Goal: Task Accomplishment & Management: Use online tool/utility

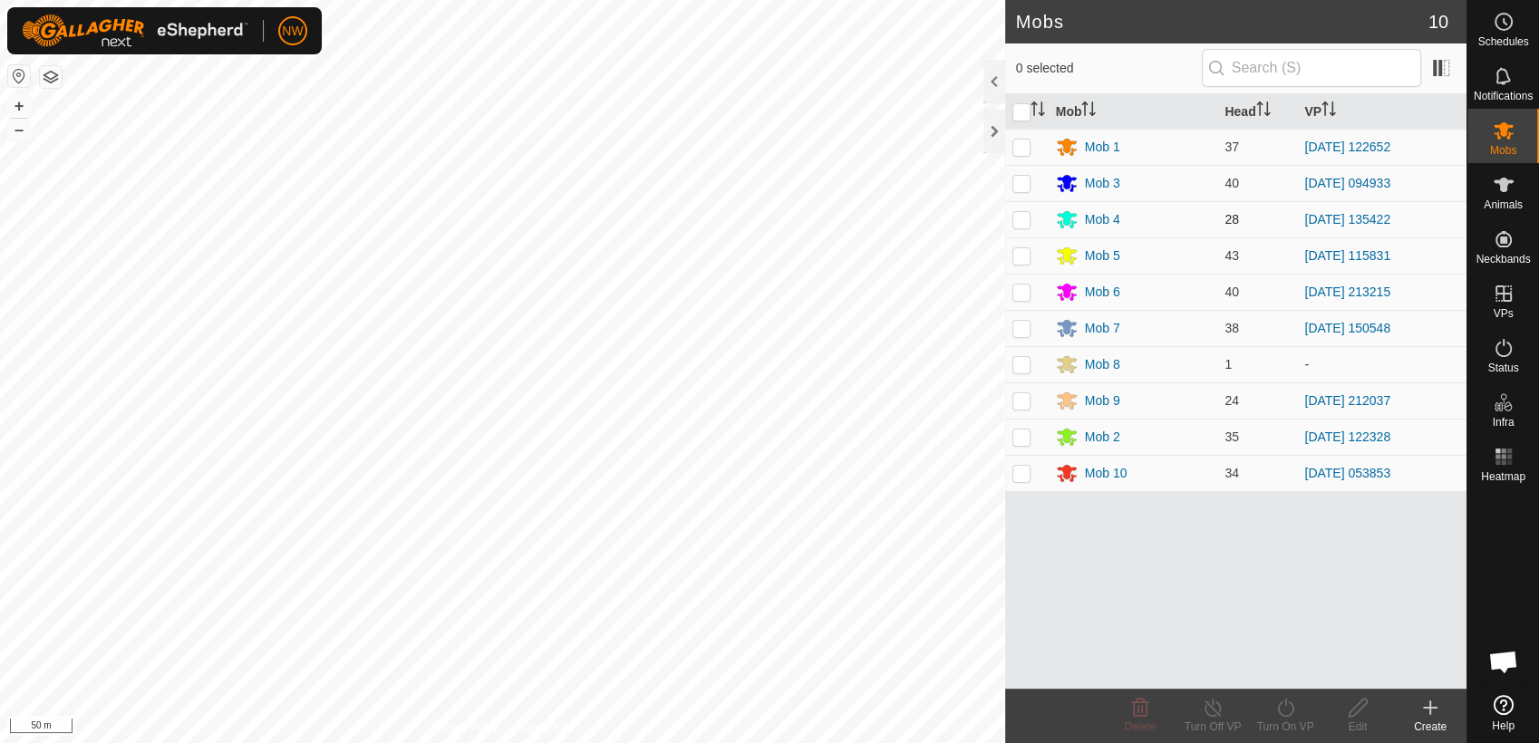
click at [1021, 216] on p-checkbox at bounding box center [1021, 219] width 18 height 14
checkbox input "true"
click at [1285, 703] on icon at bounding box center [1285, 708] width 16 height 18
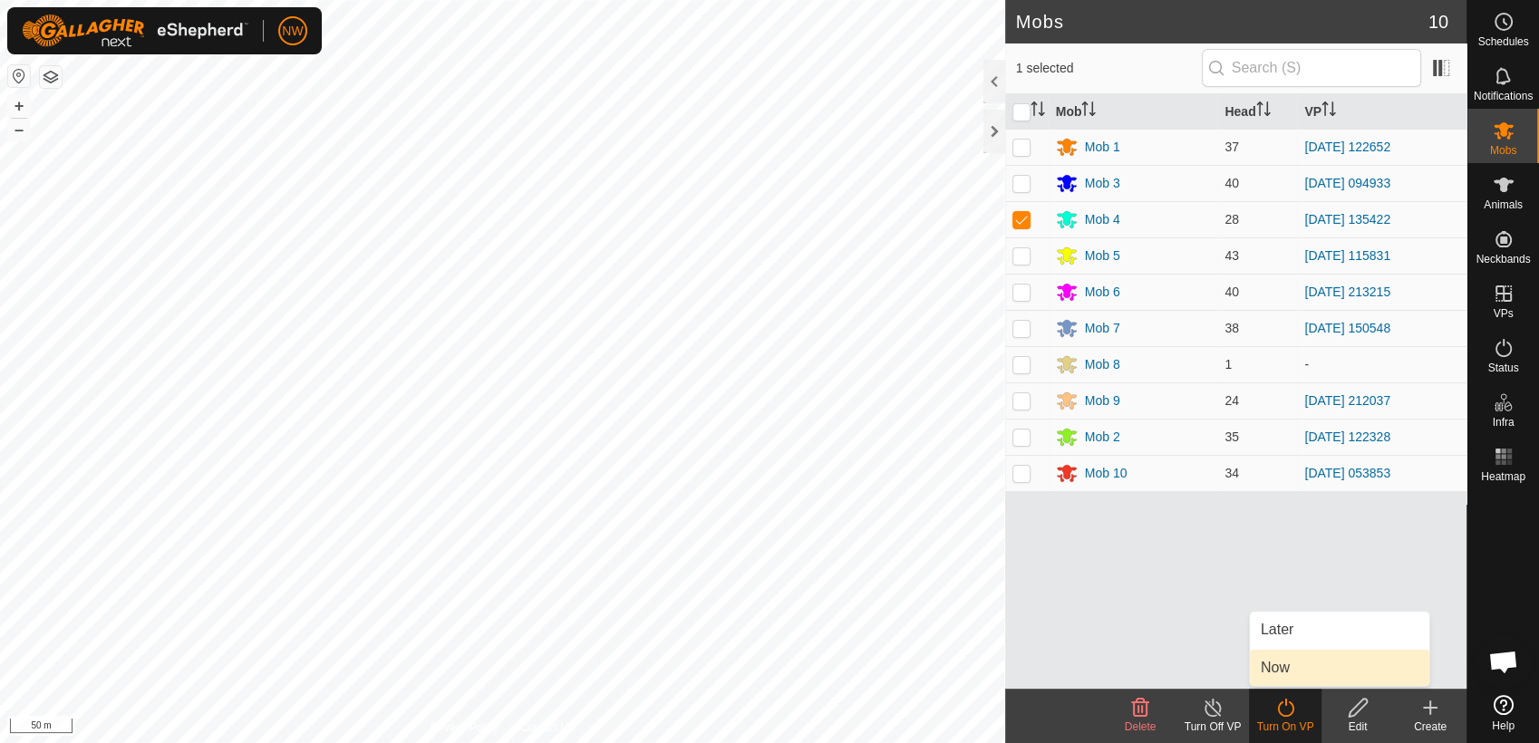
click at [1277, 666] on link "Now" at bounding box center [1339, 668] width 179 height 36
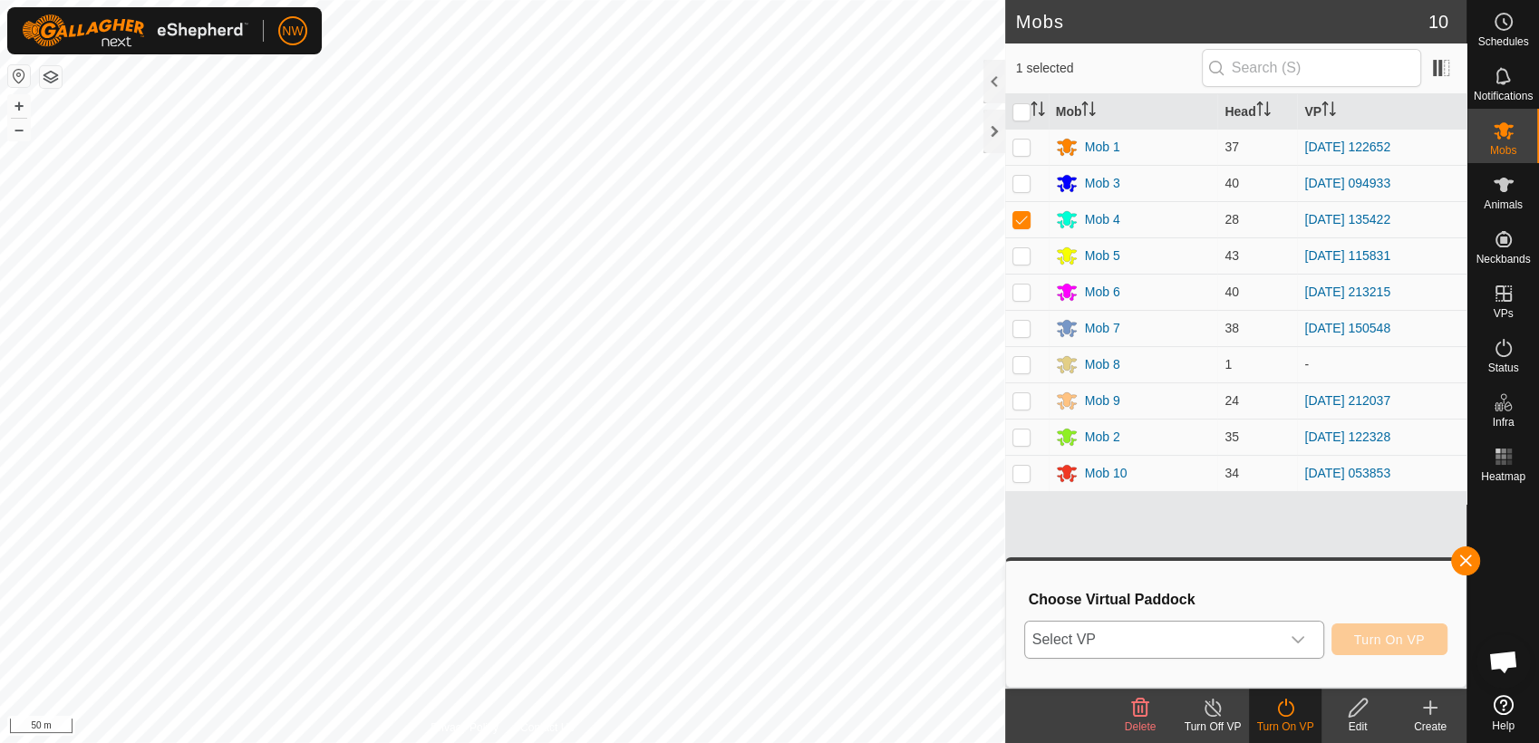
click at [1304, 634] on icon "dropdown trigger" at bounding box center [1297, 639] width 14 height 14
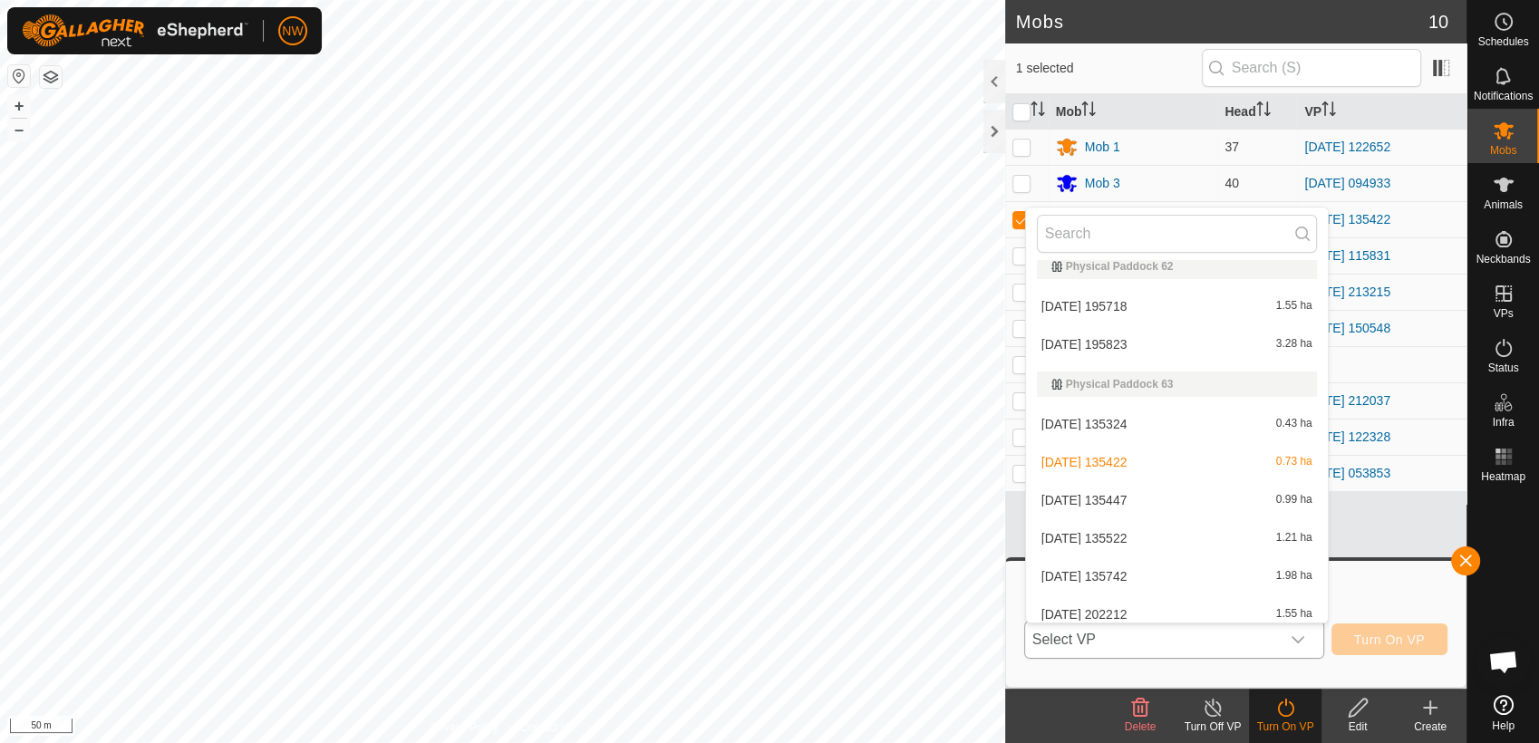
scroll to position [15095, 0]
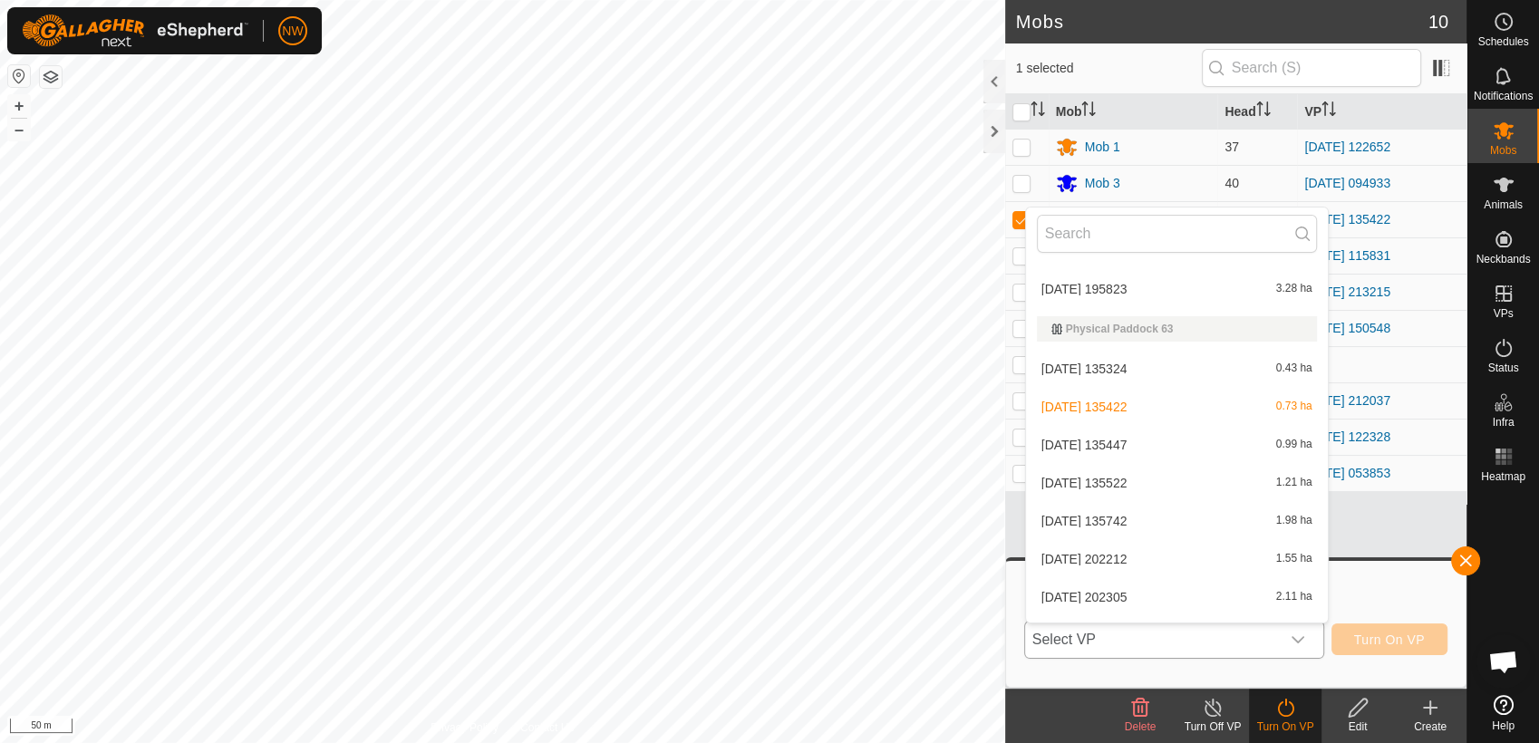
click at [1114, 434] on li "[DATE] 135447 0.99 ha" at bounding box center [1177, 445] width 302 height 36
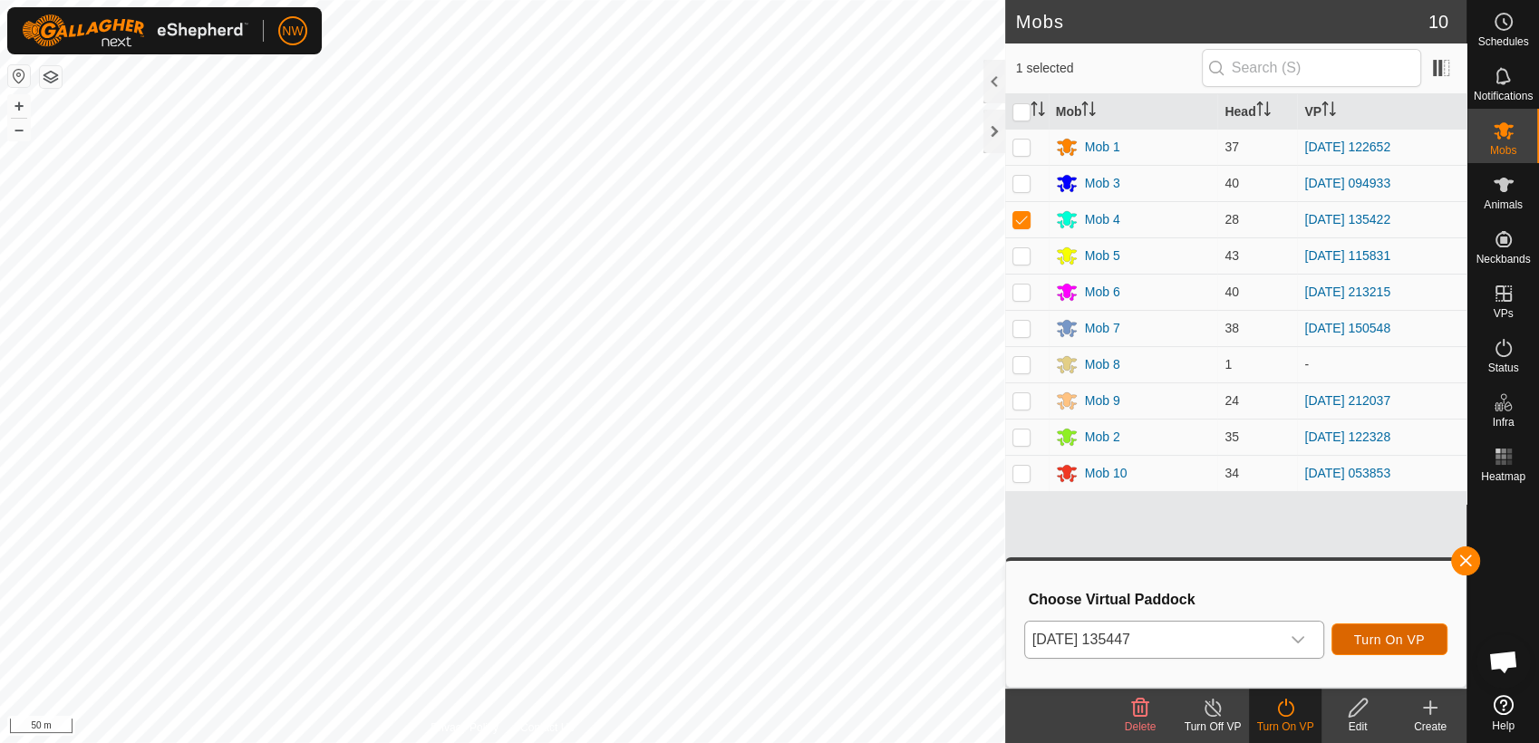
click at [1371, 634] on span "Turn On VP" at bounding box center [1389, 639] width 71 height 14
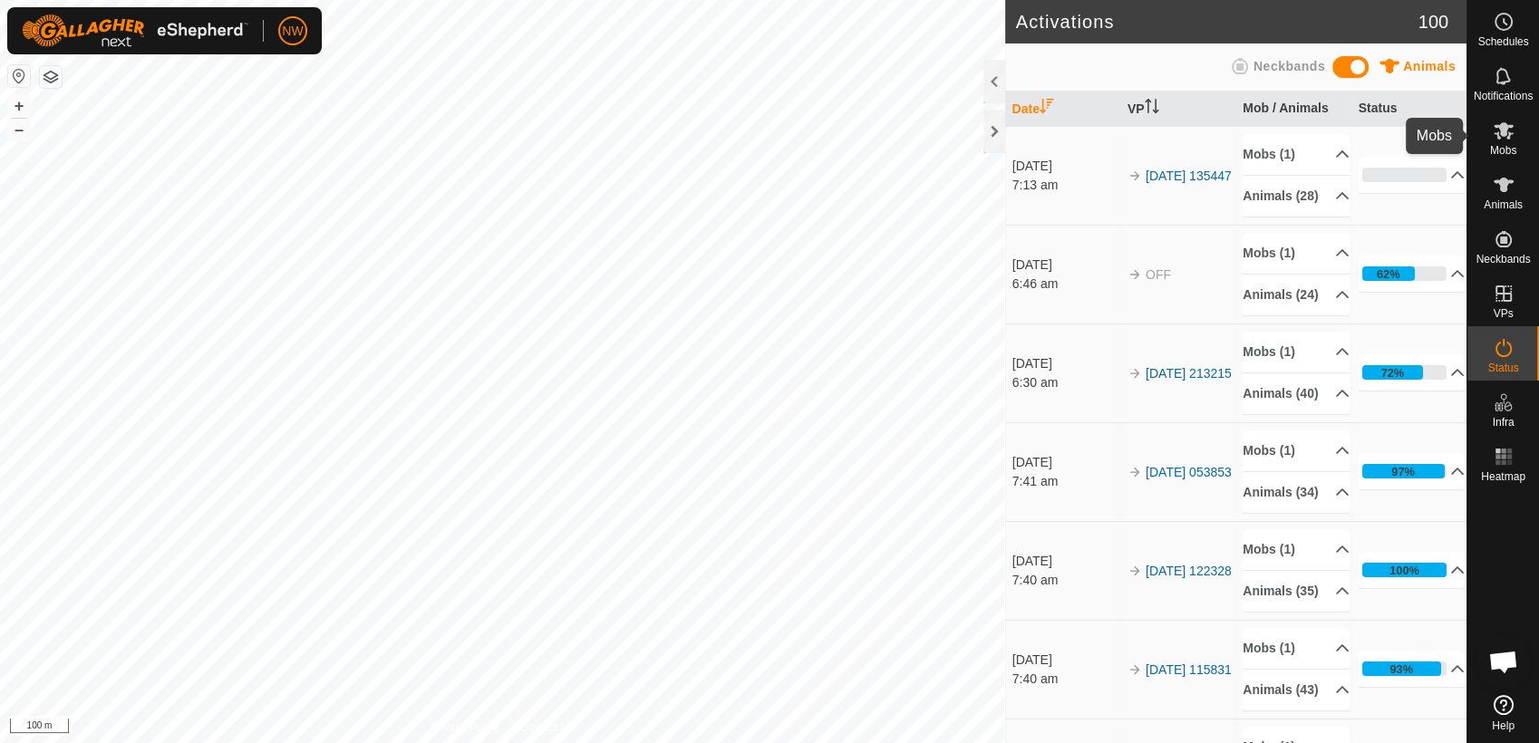
click at [1499, 145] on span "Mobs" at bounding box center [1503, 150] width 26 height 11
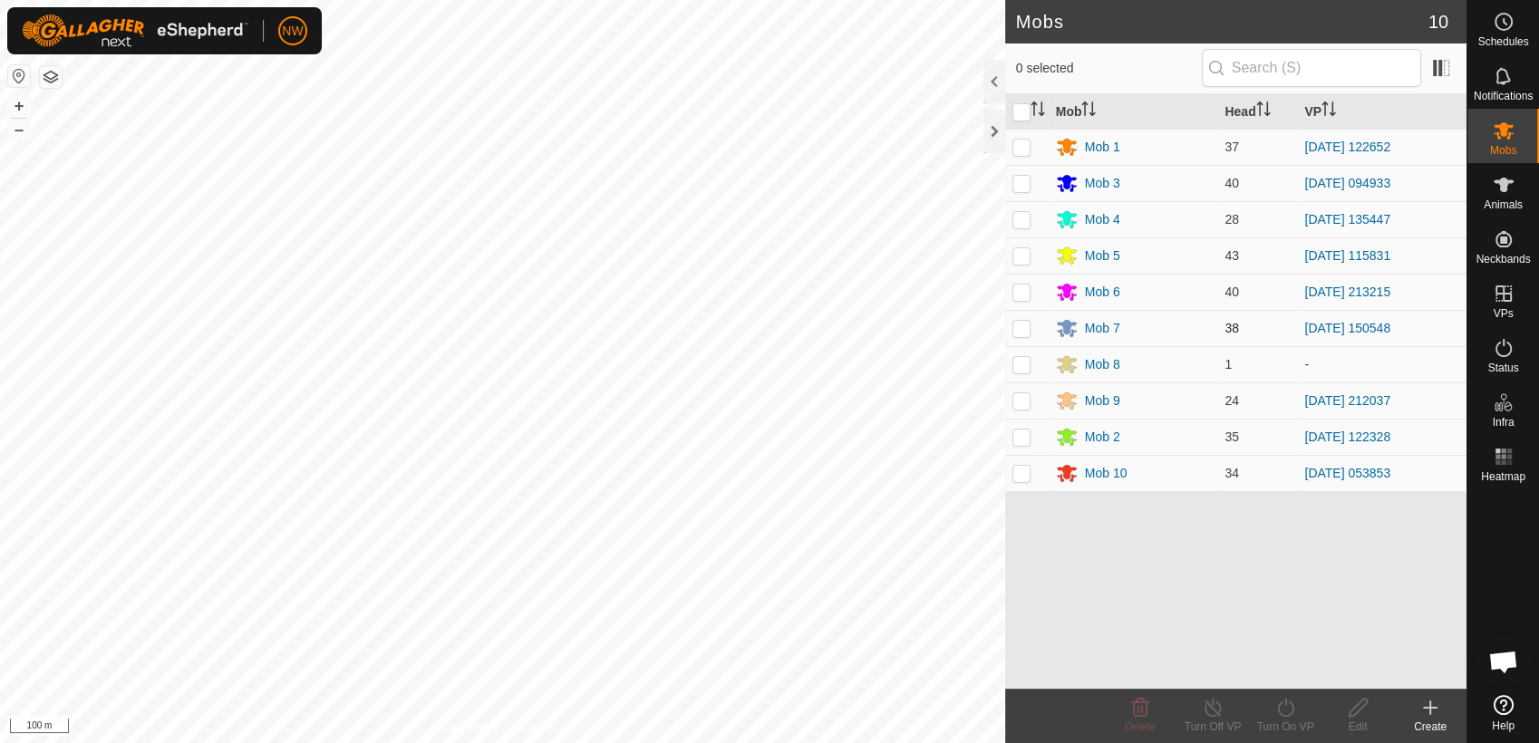
click at [1022, 327] on p-checkbox at bounding box center [1021, 328] width 18 height 14
checkbox input "true"
click at [1207, 709] on icon at bounding box center [1213, 708] width 23 height 22
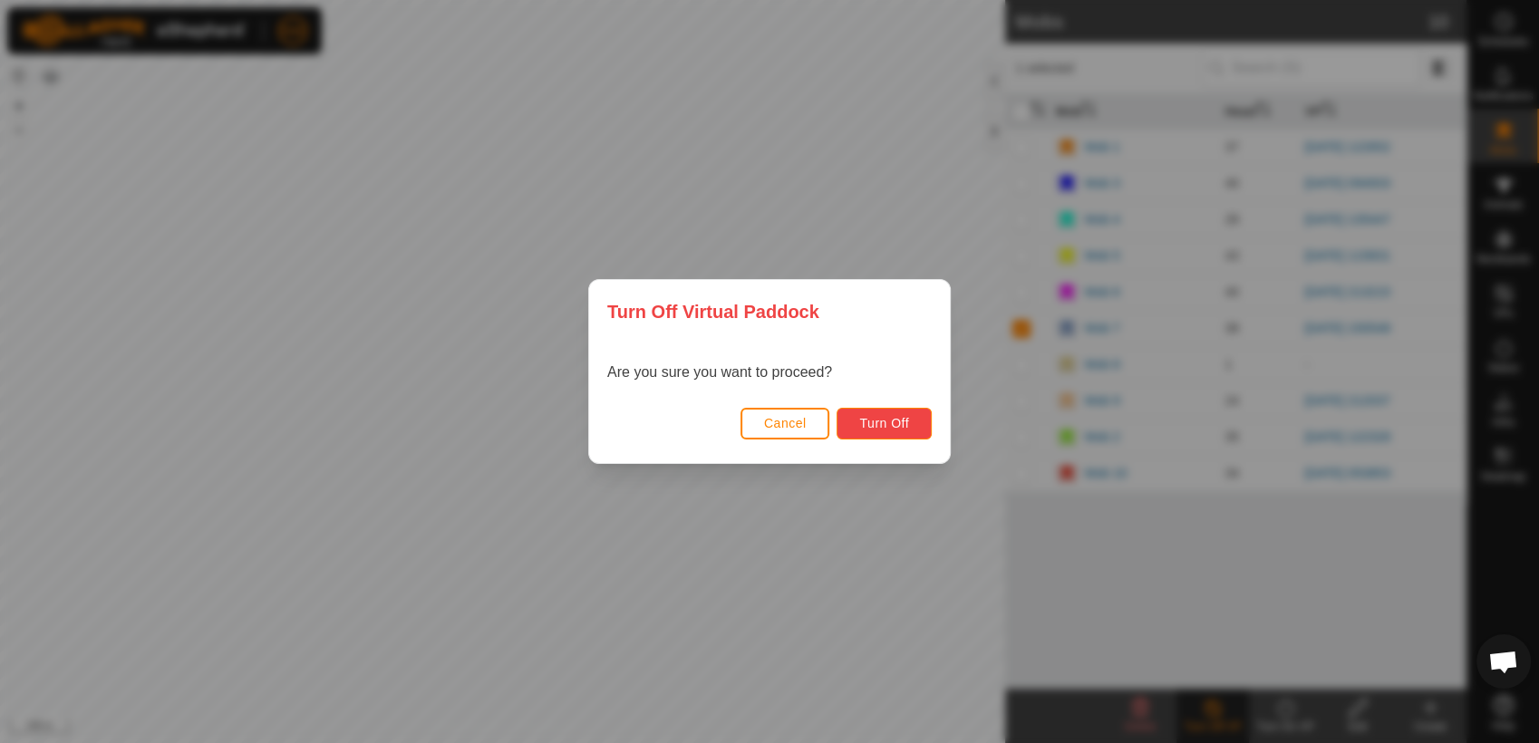
click at [905, 420] on span "Turn Off" at bounding box center [884, 423] width 50 height 14
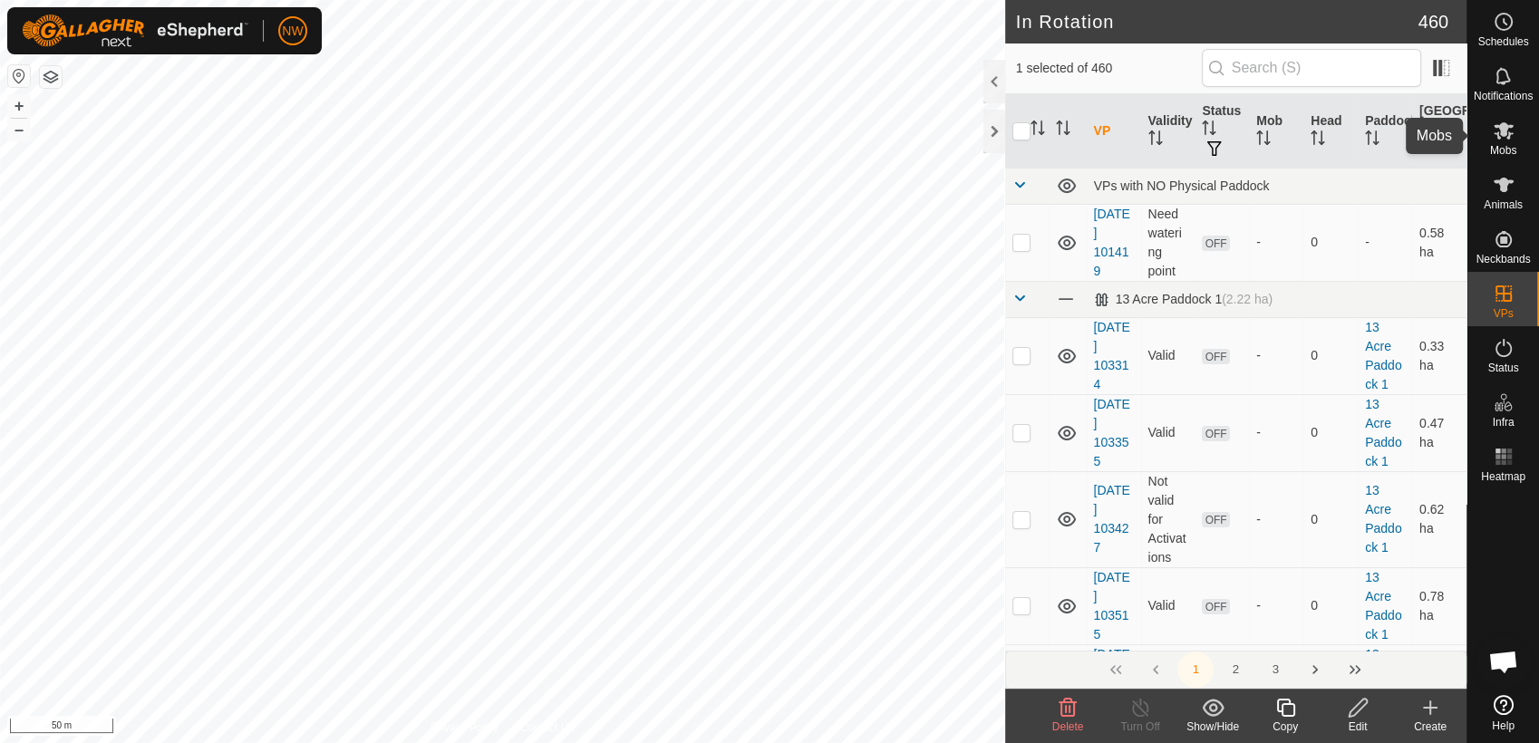
click at [1498, 129] on icon at bounding box center [1503, 131] width 22 height 22
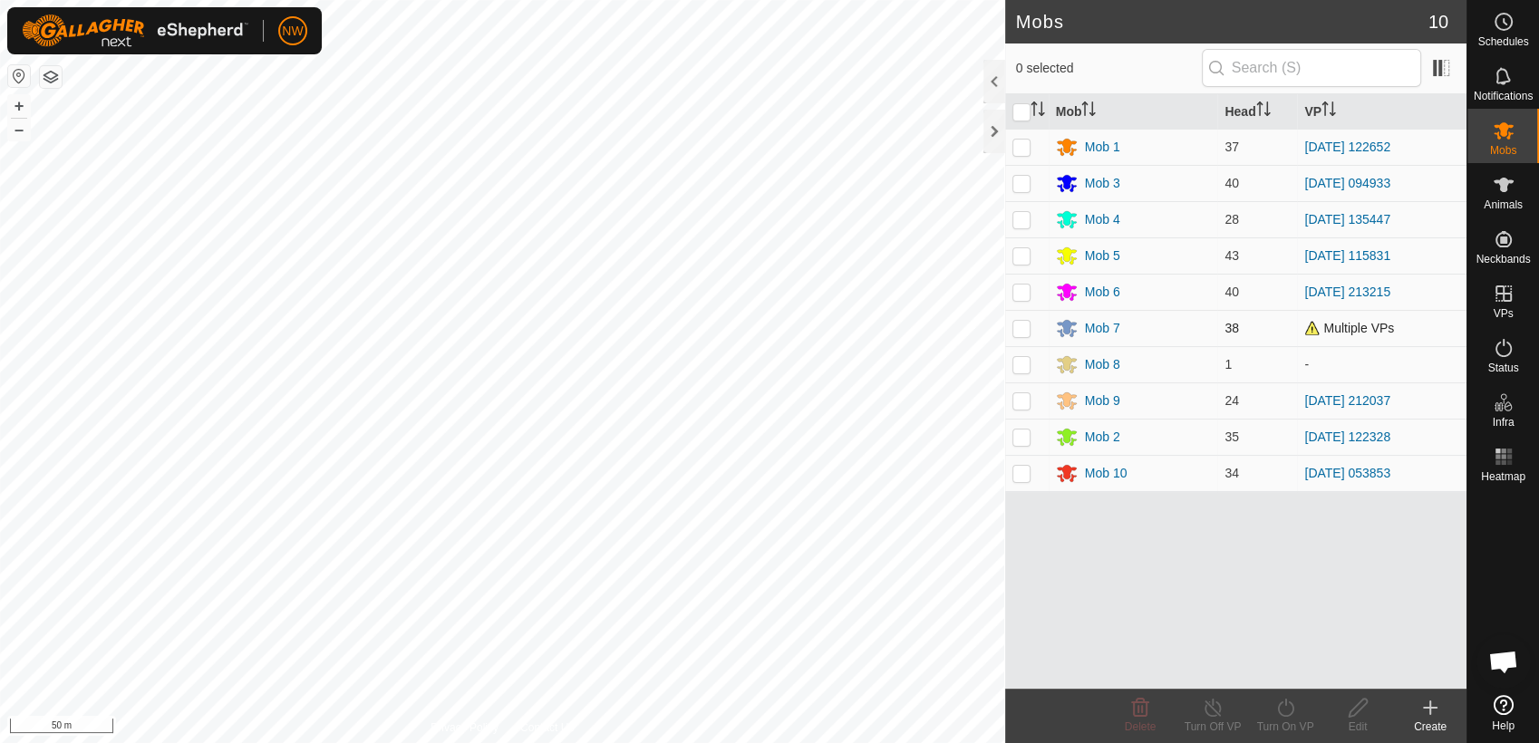
click at [1022, 329] on p-checkbox at bounding box center [1021, 328] width 18 height 14
checkbox input "true"
click at [1281, 704] on icon at bounding box center [1285, 708] width 23 height 22
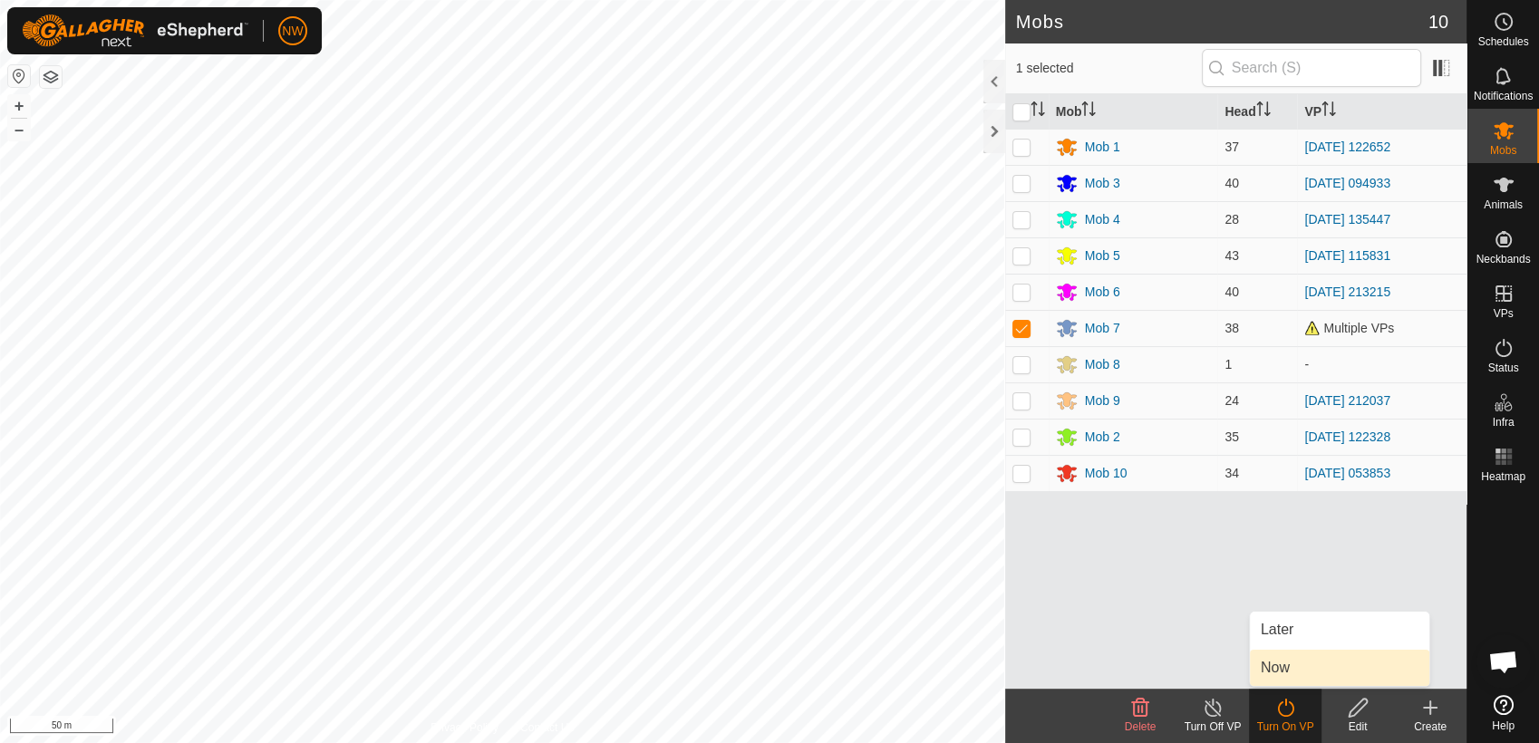
click at [1271, 664] on link "Now" at bounding box center [1339, 668] width 179 height 36
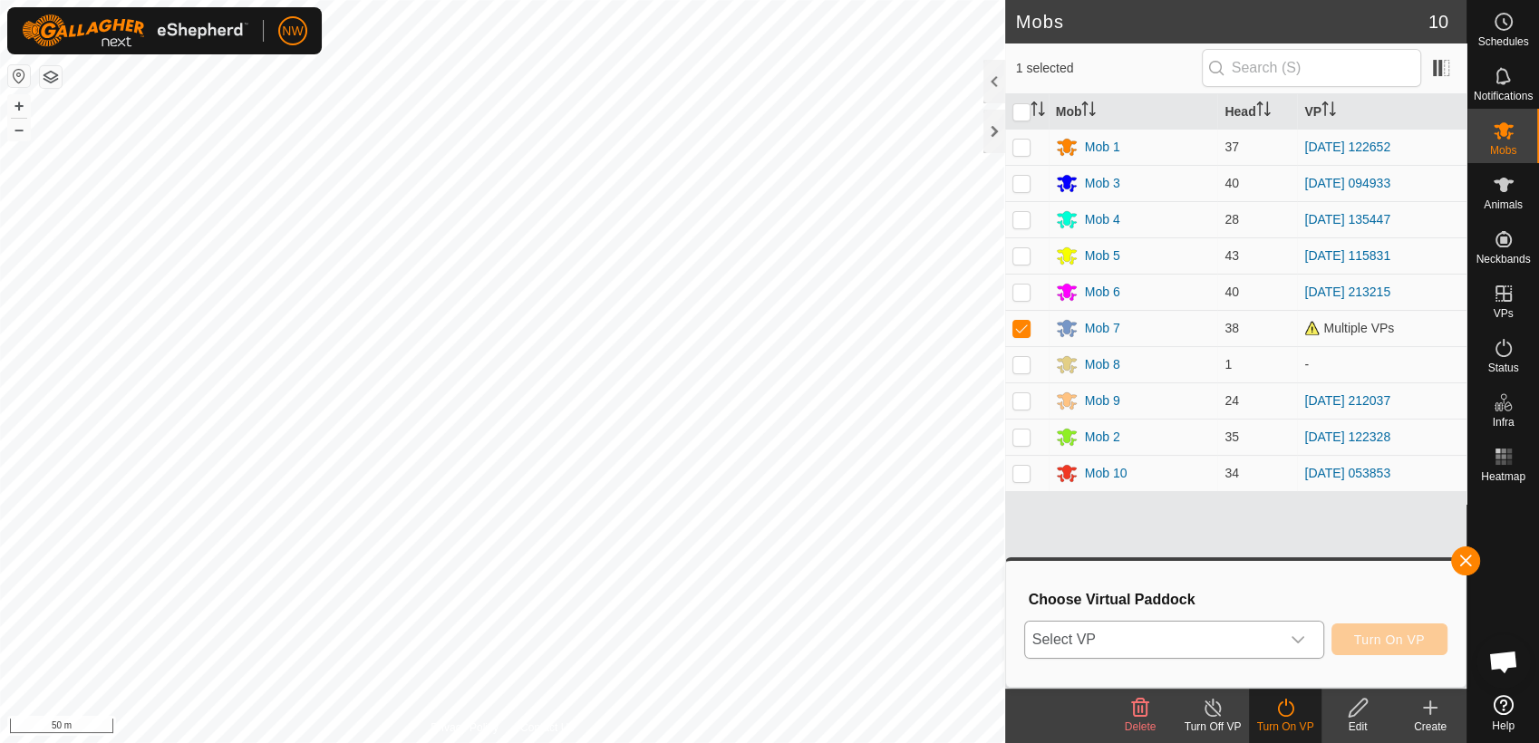
click at [1305, 636] on icon "dropdown trigger" at bounding box center [1297, 639] width 14 height 14
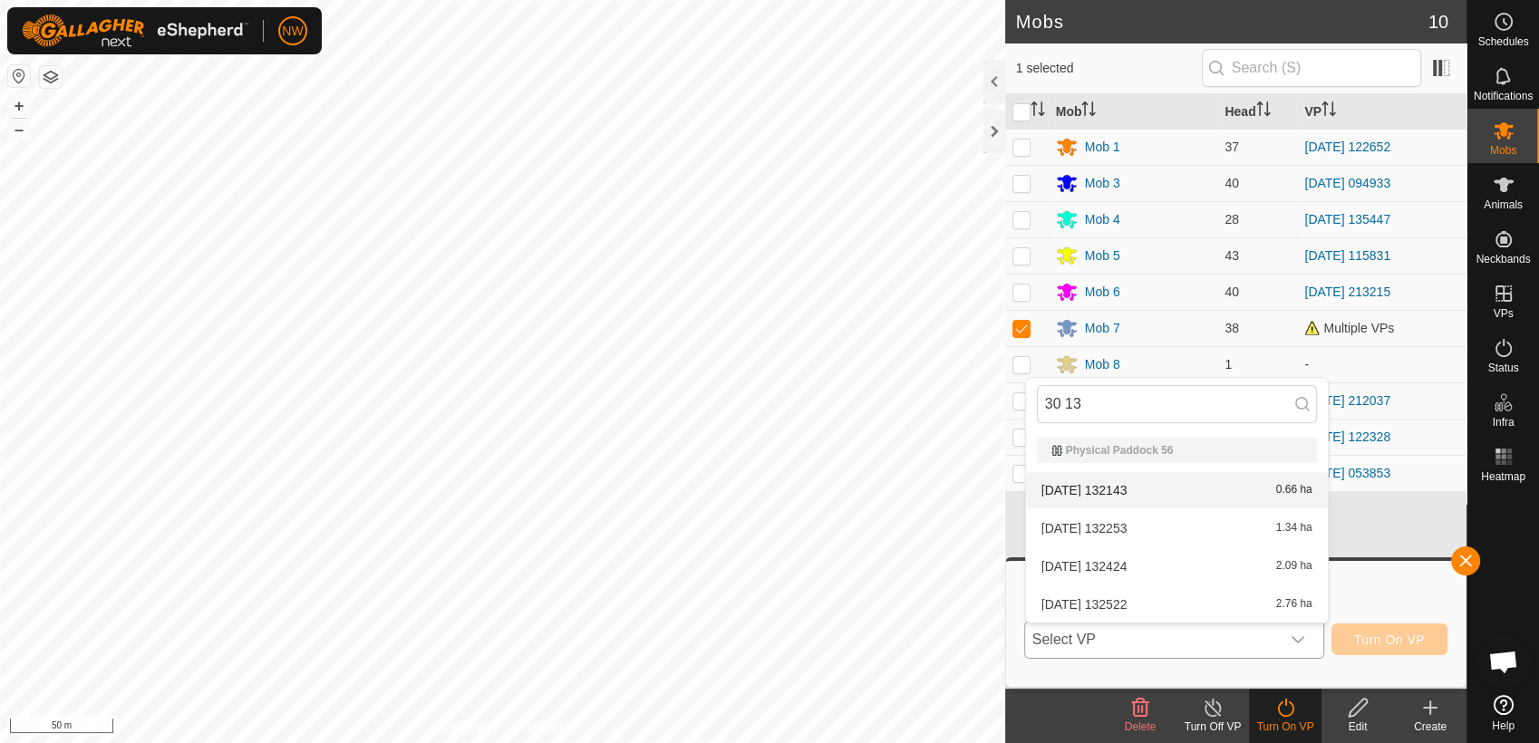
type input "30 13"
click at [1086, 485] on li "[DATE] 132143 0.66 ha" at bounding box center [1177, 490] width 302 height 36
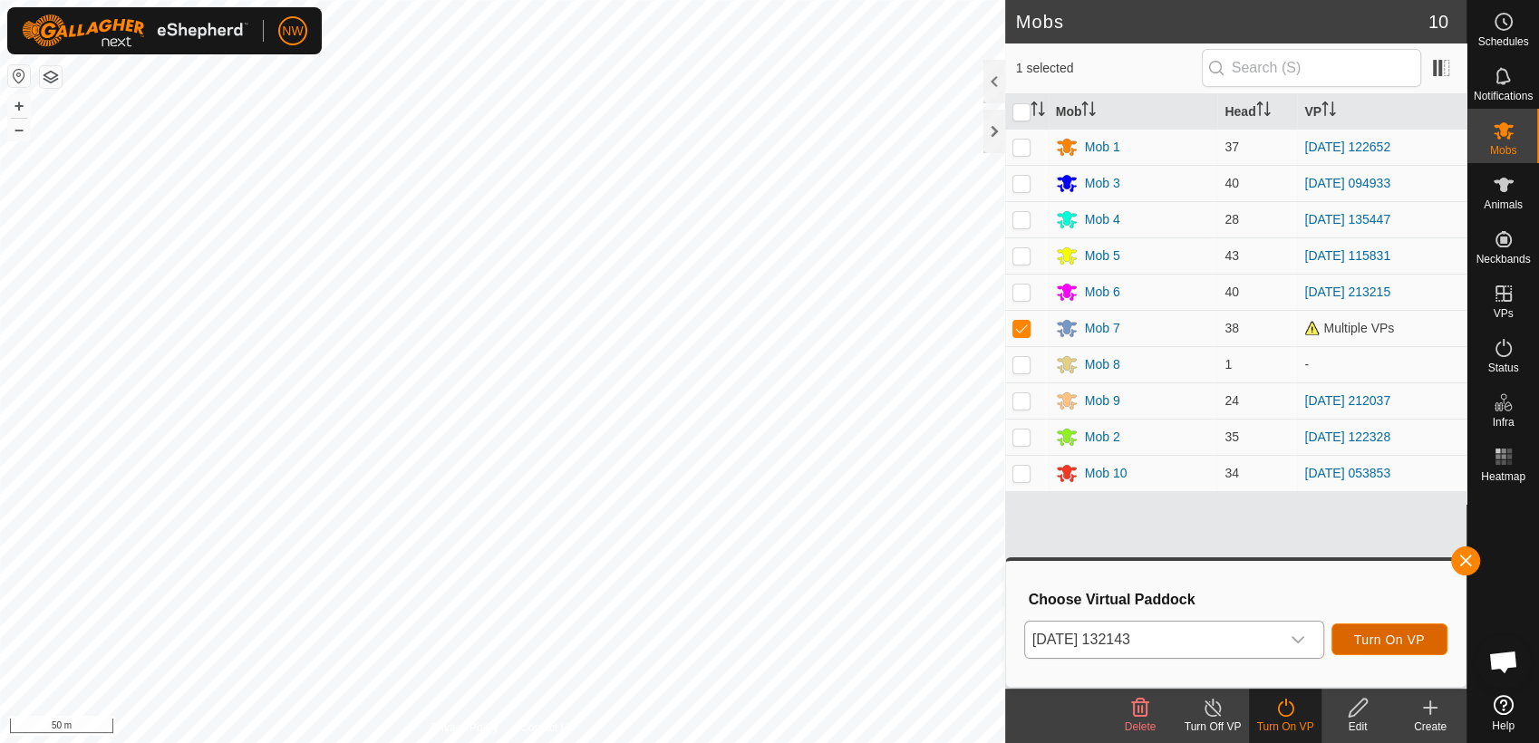
click at [1415, 635] on span "Turn On VP" at bounding box center [1389, 639] width 71 height 14
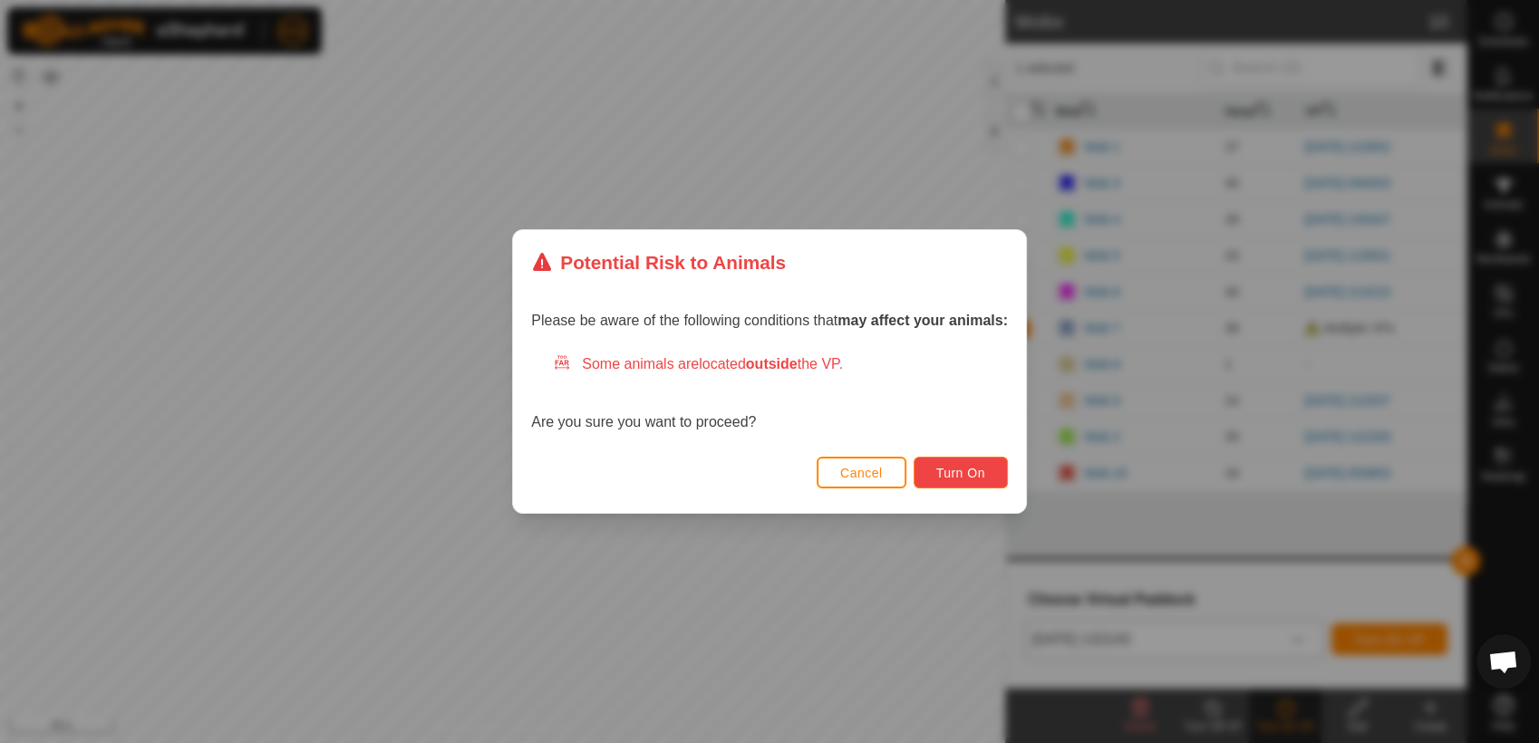
click at [945, 466] on span "Turn On" at bounding box center [960, 473] width 49 height 14
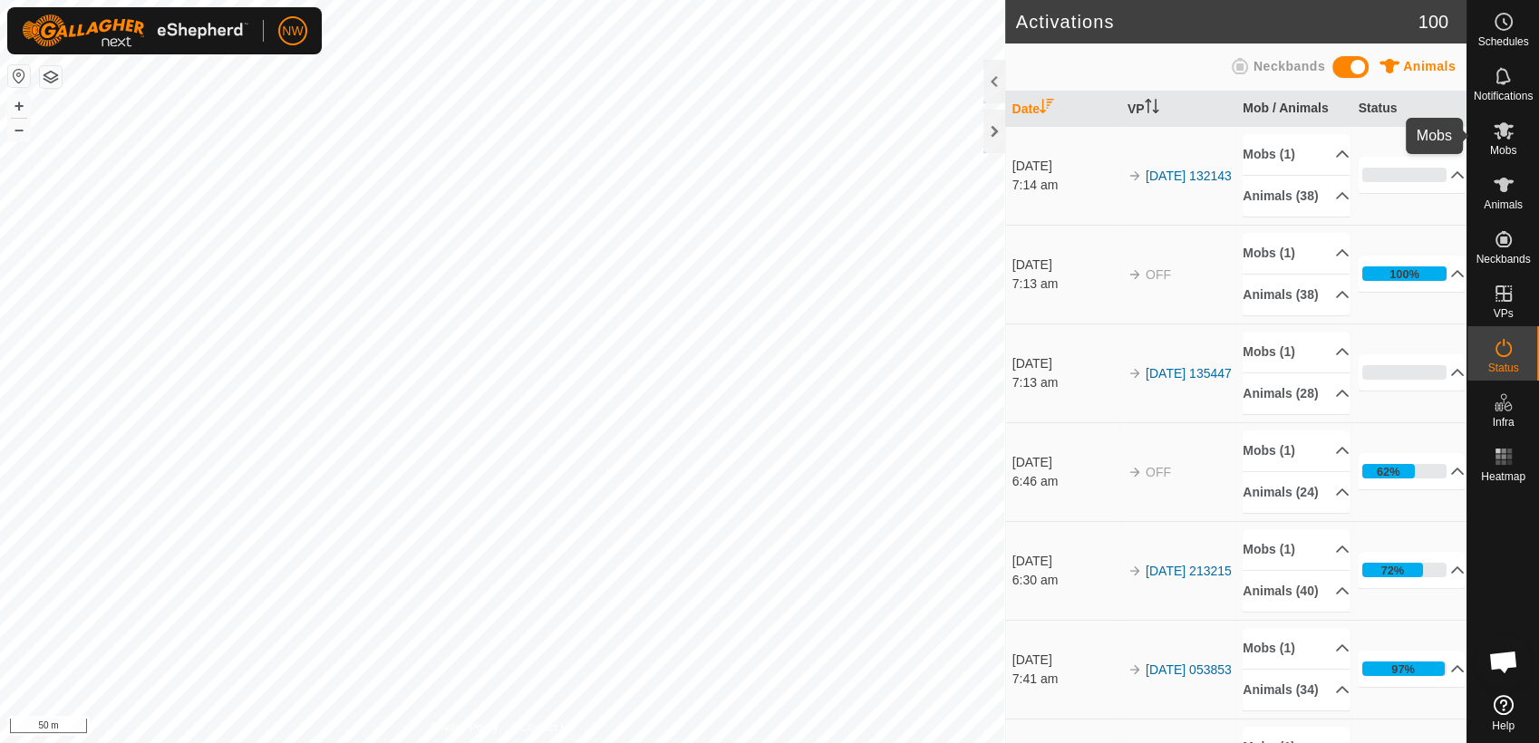
click at [1508, 132] on icon at bounding box center [1503, 130] width 20 height 17
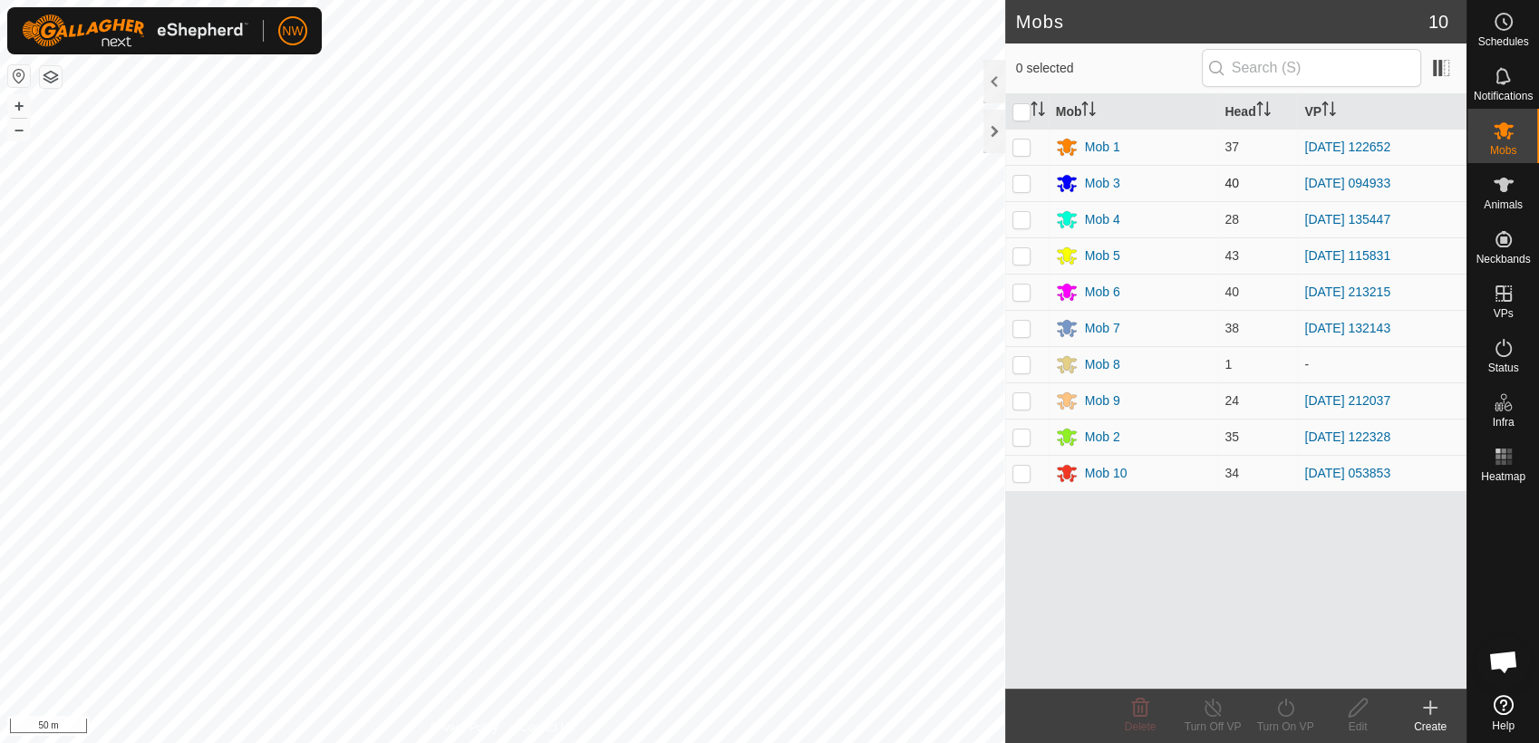
click at [1021, 182] on p-checkbox at bounding box center [1021, 183] width 18 height 14
checkbox input "true"
click at [1279, 707] on icon at bounding box center [1285, 708] width 23 height 22
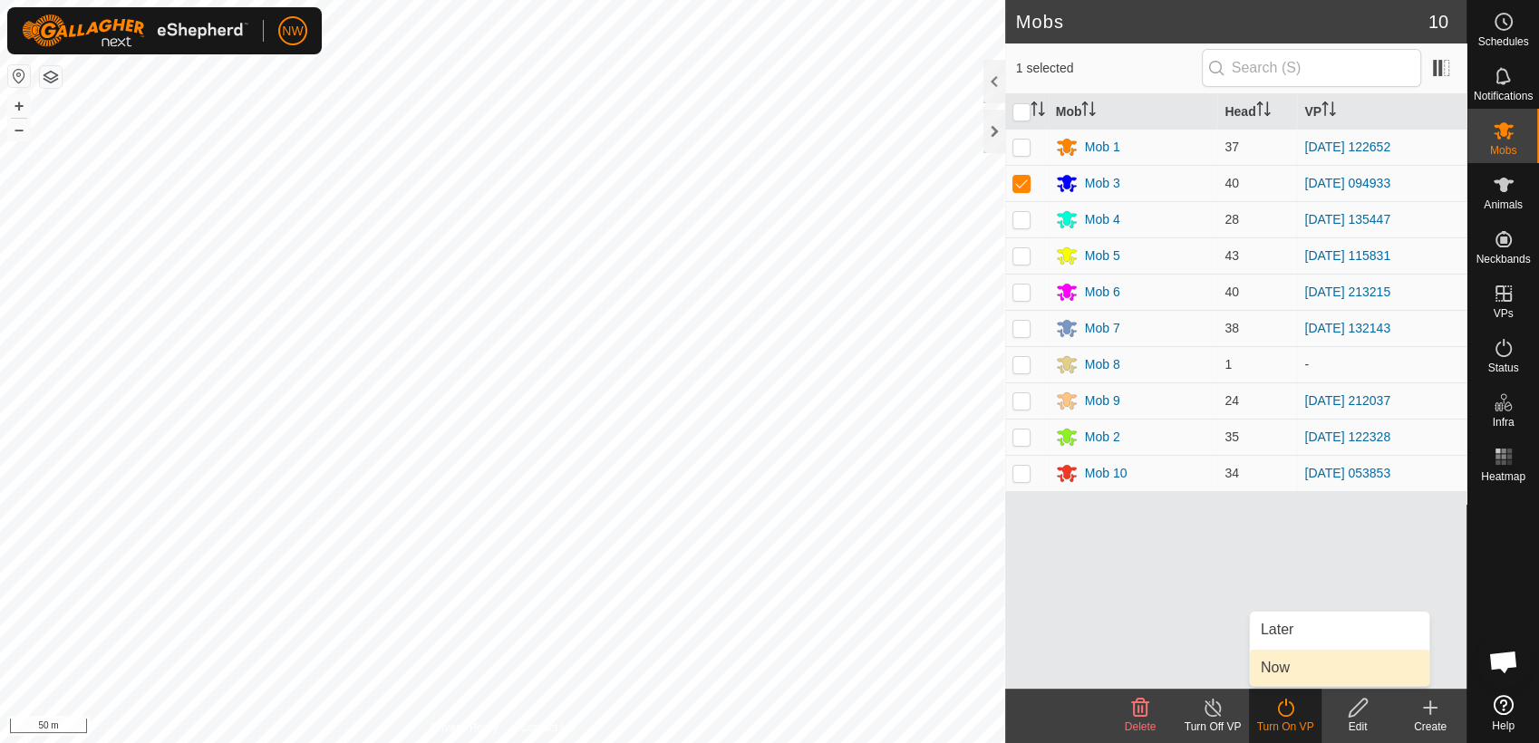
click at [1274, 661] on link "Now" at bounding box center [1339, 668] width 179 height 36
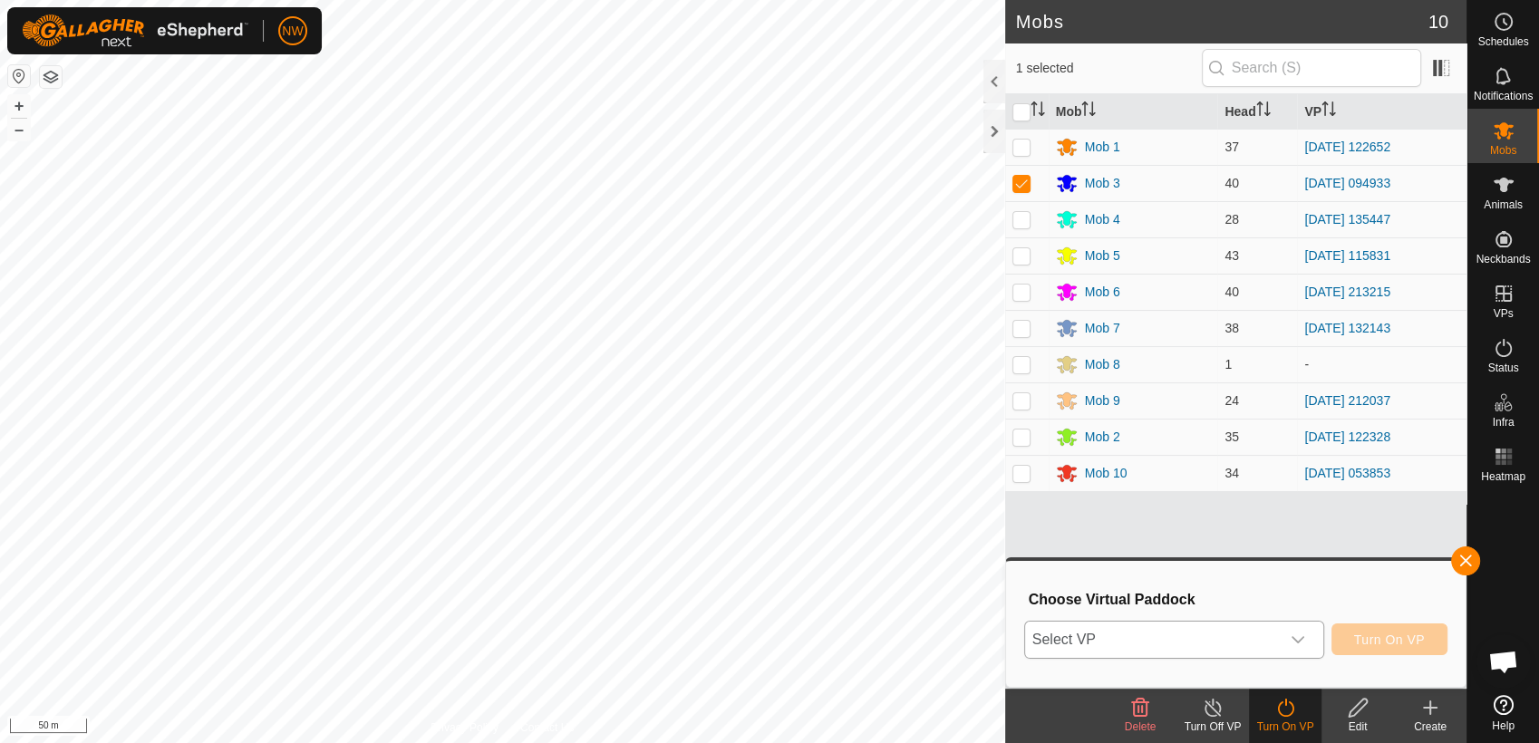
click at [1298, 632] on icon "dropdown trigger" at bounding box center [1297, 639] width 14 height 14
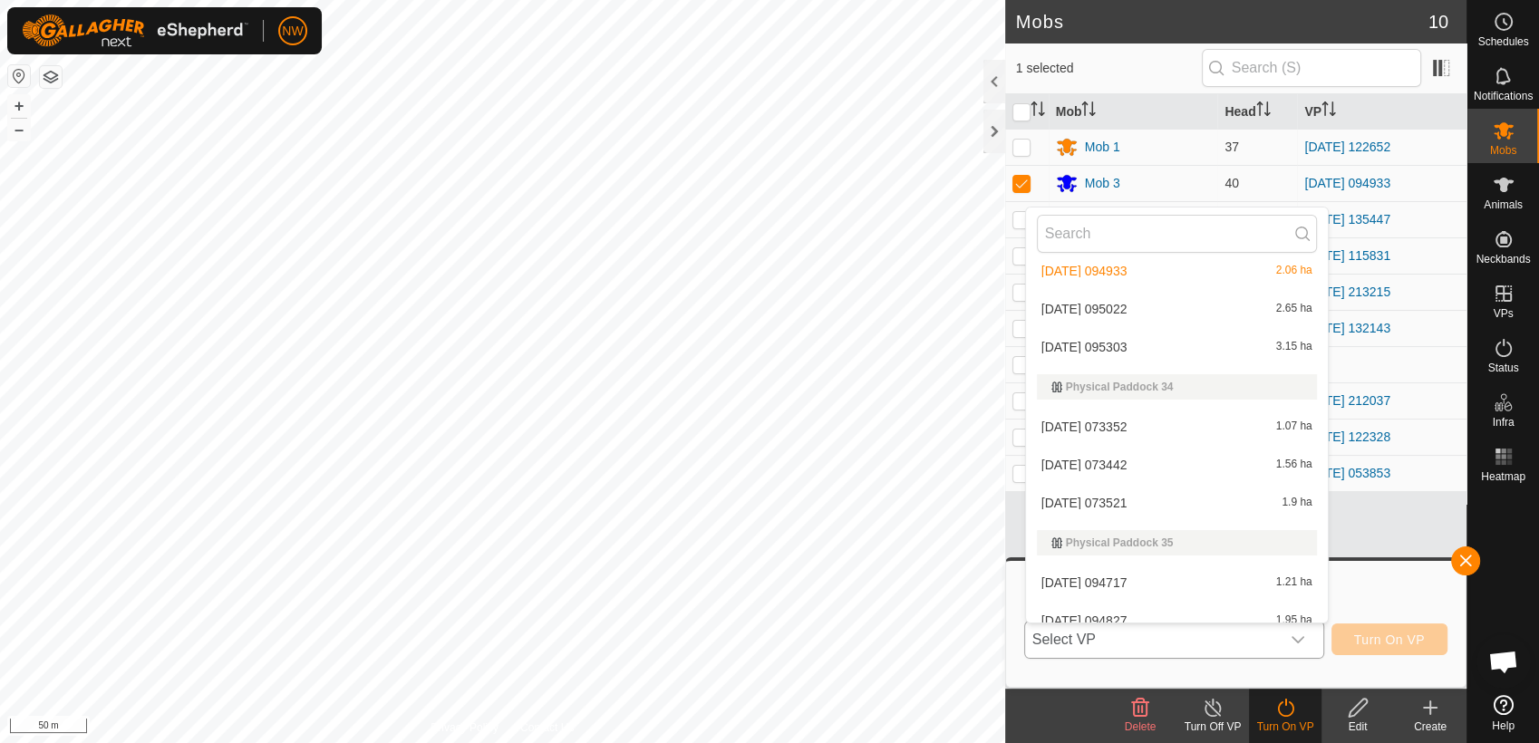
scroll to position [11089, 0]
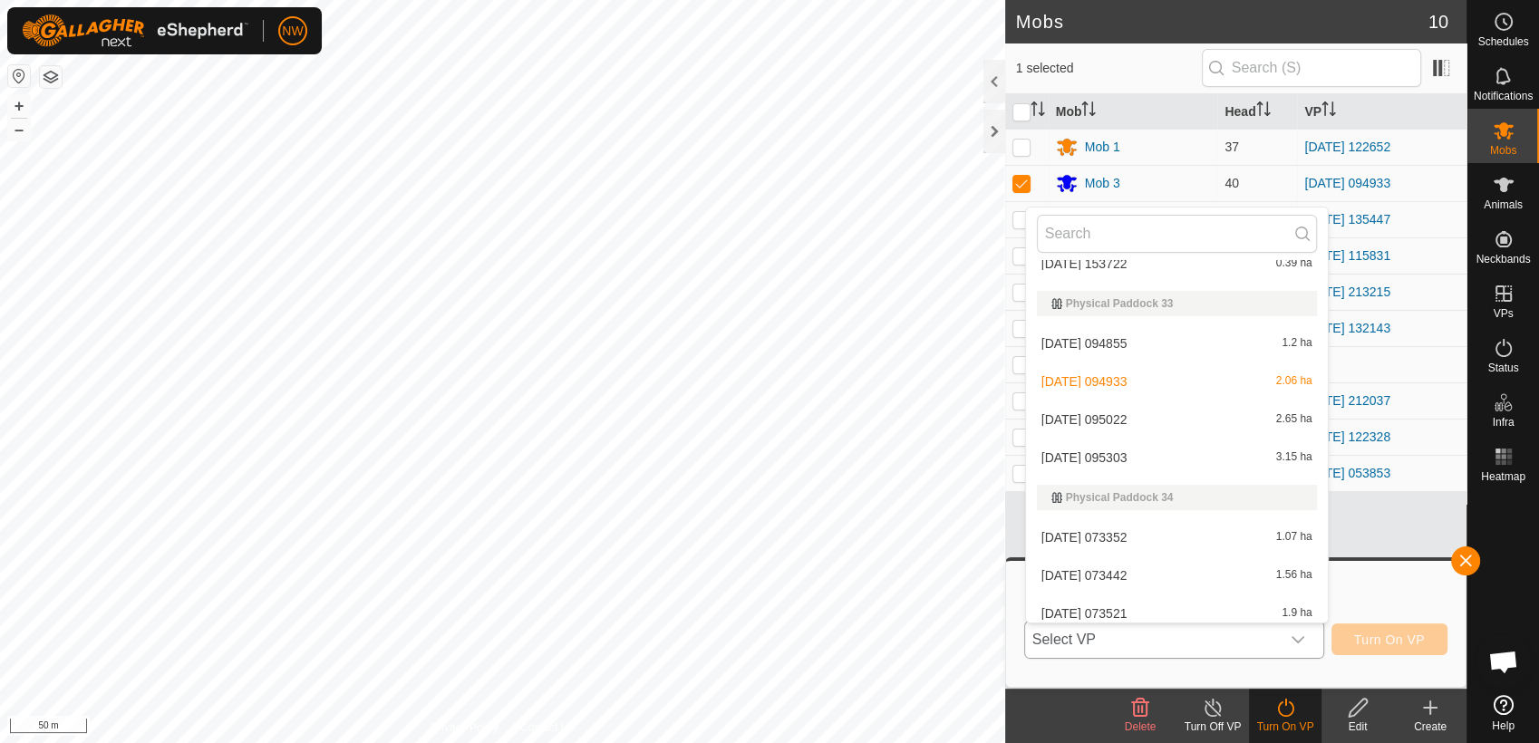
click at [1127, 416] on li "[DATE] 095022 2.65 ha" at bounding box center [1177, 419] width 302 height 36
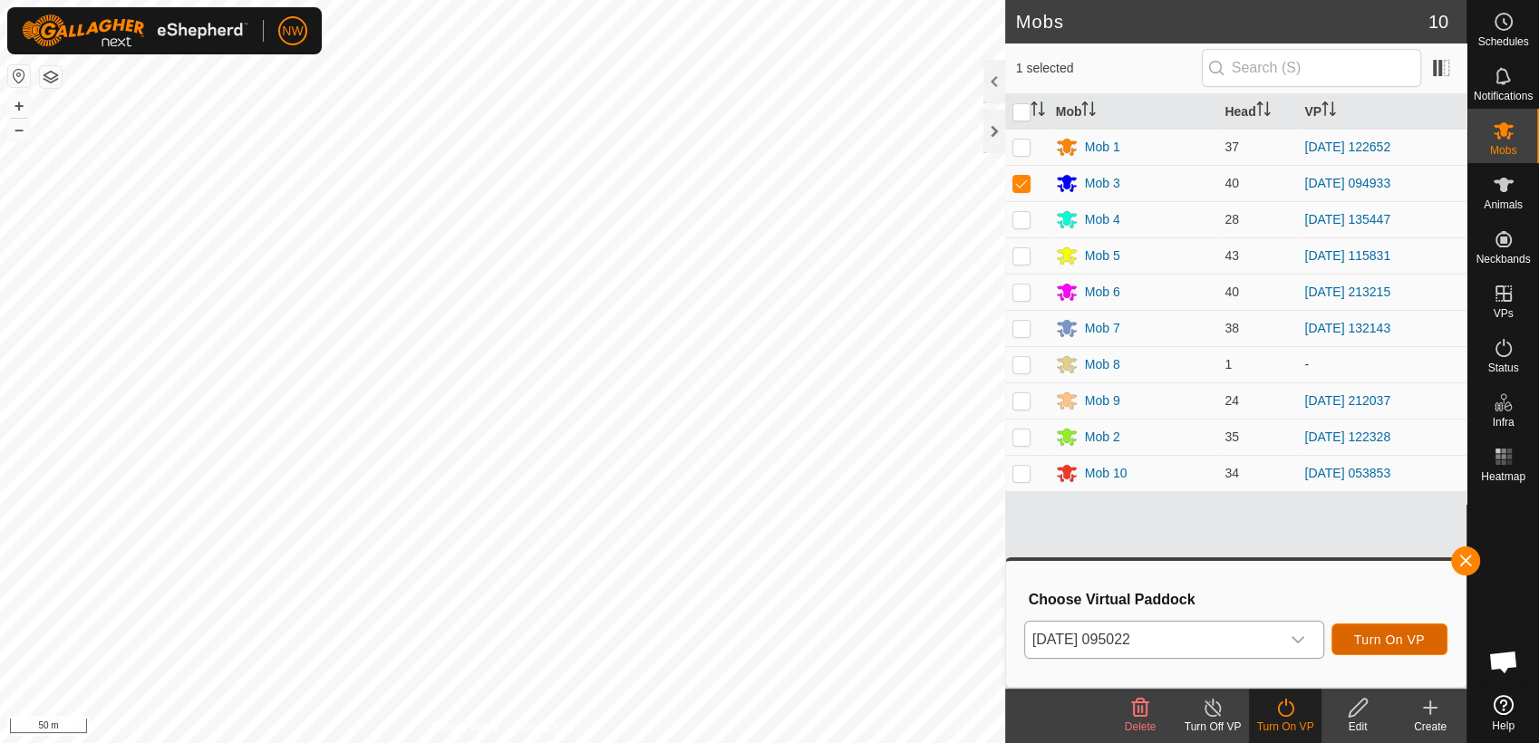
click at [1357, 629] on button "Turn On VP" at bounding box center [1389, 639] width 116 height 32
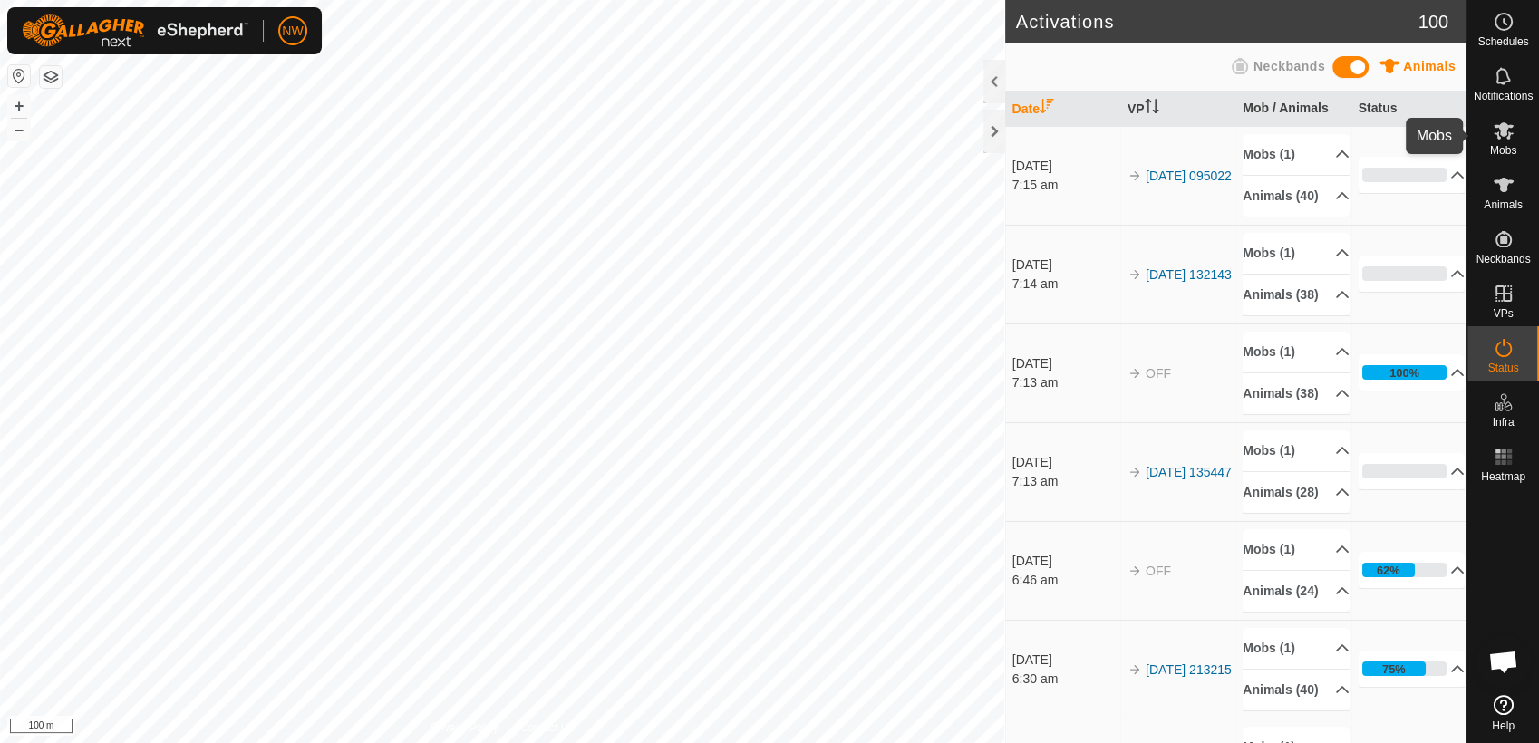
click at [1507, 141] on es-mob-svg-icon at bounding box center [1503, 130] width 33 height 29
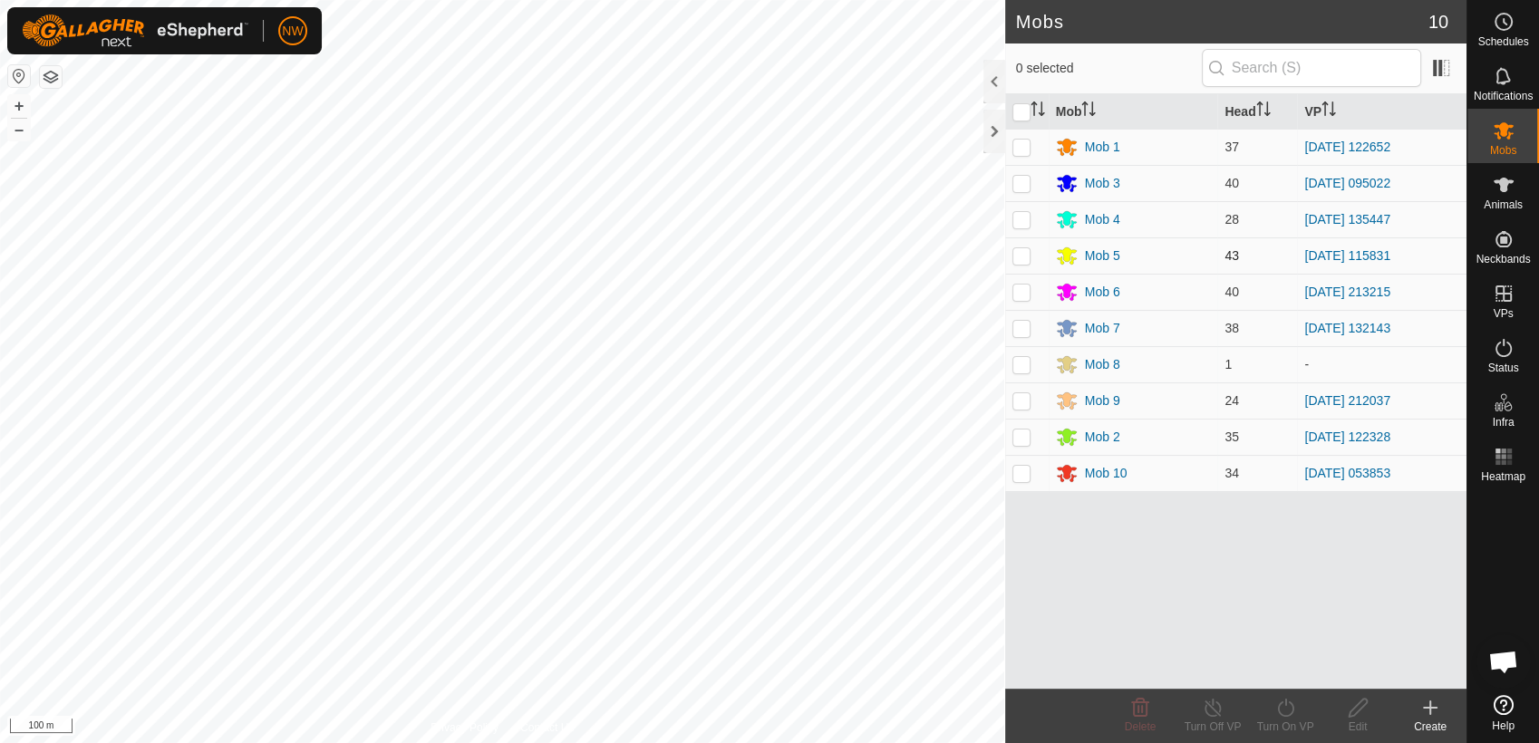
drag, startPoint x: 1021, startPoint y: 252, endPoint x: 1025, endPoint y: 265, distance: 13.2
click at [1021, 252] on p-checkbox at bounding box center [1021, 255] width 18 height 14
checkbox input "true"
click at [1215, 714] on icon at bounding box center [1213, 708] width 23 height 22
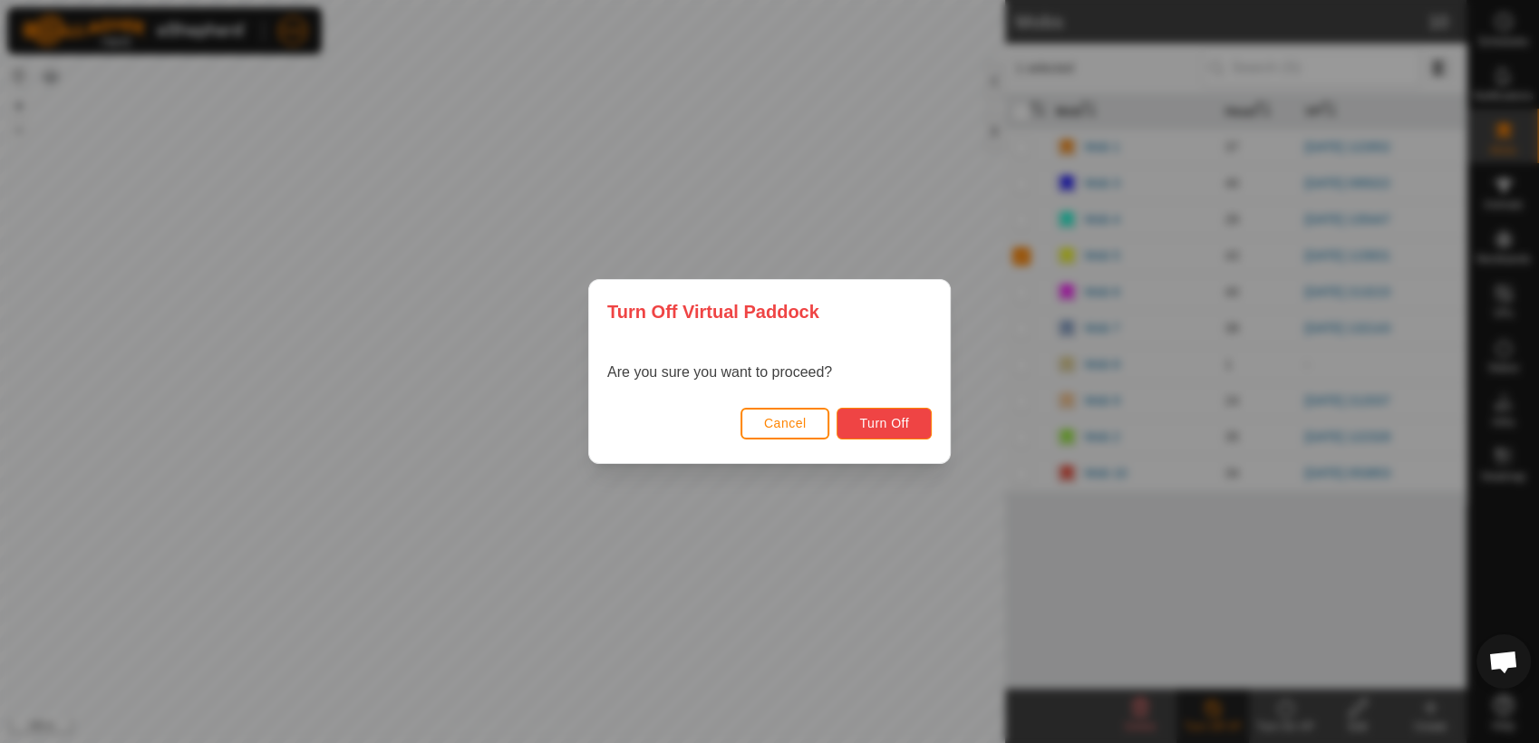
click at [906, 416] on span "Turn Off" at bounding box center [884, 423] width 50 height 14
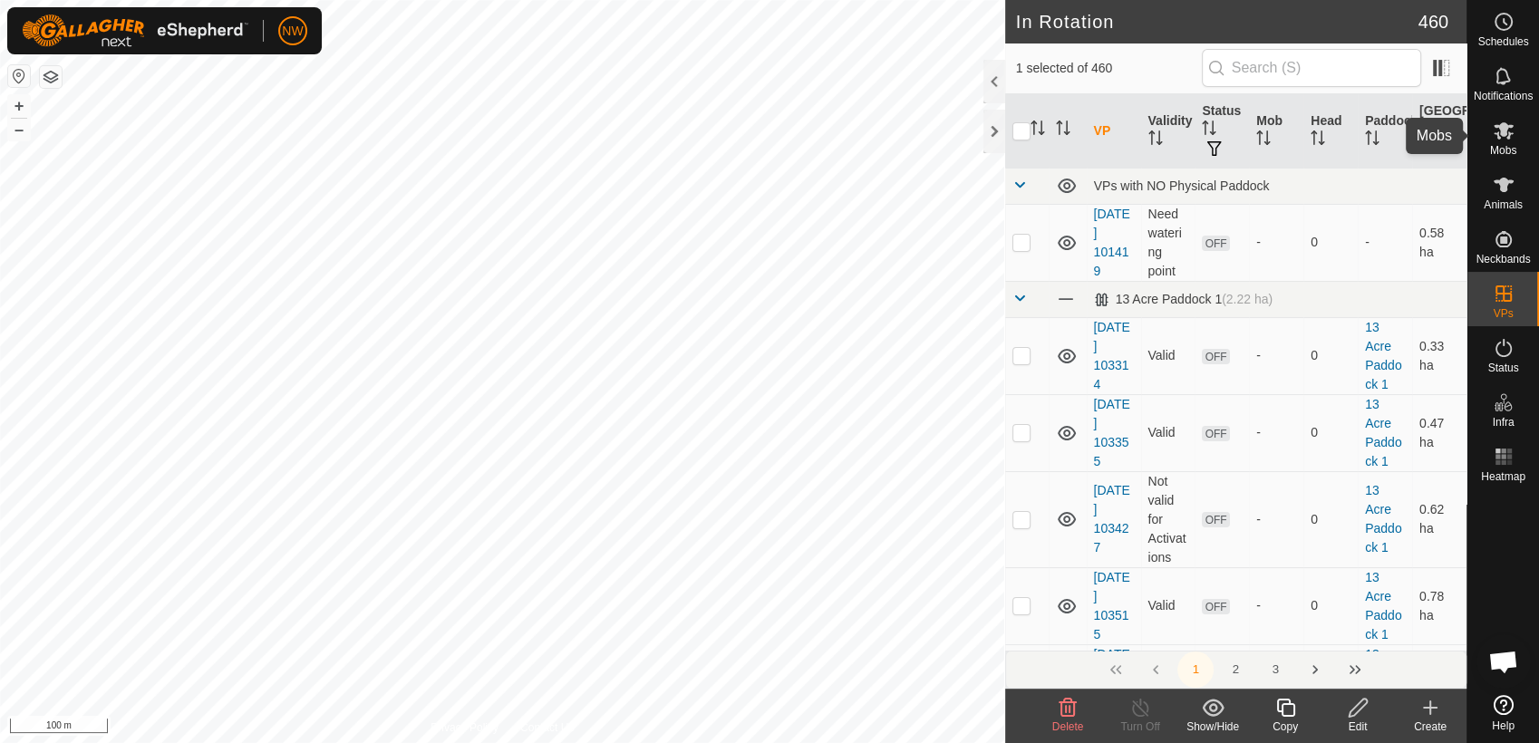
click at [1498, 140] on icon at bounding box center [1503, 131] width 22 height 22
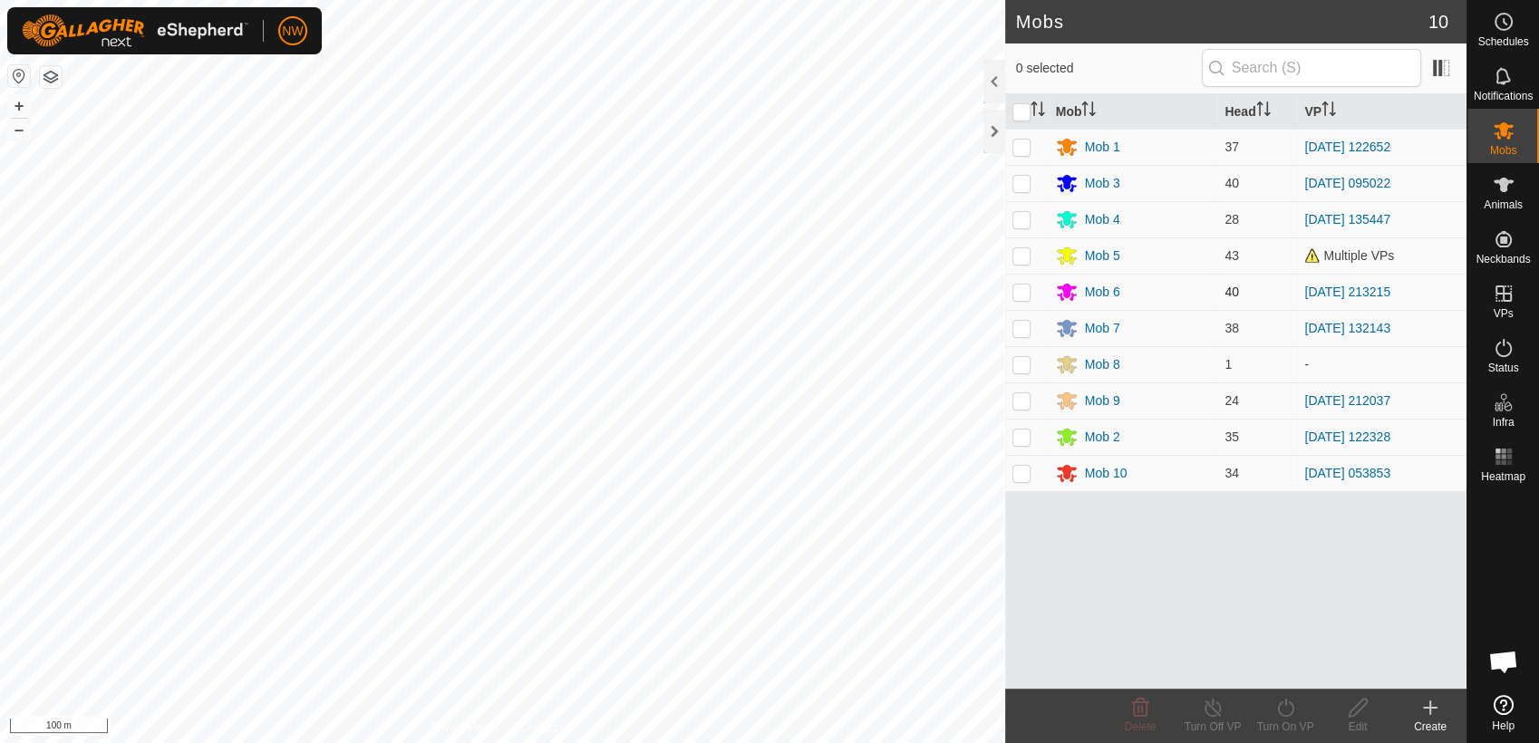
drag, startPoint x: 1022, startPoint y: 251, endPoint x: 1049, endPoint y: 282, distance: 41.1
click at [1022, 254] on p-checkbox at bounding box center [1021, 255] width 18 height 14
checkbox input "true"
click at [1281, 712] on icon at bounding box center [1285, 708] width 23 height 22
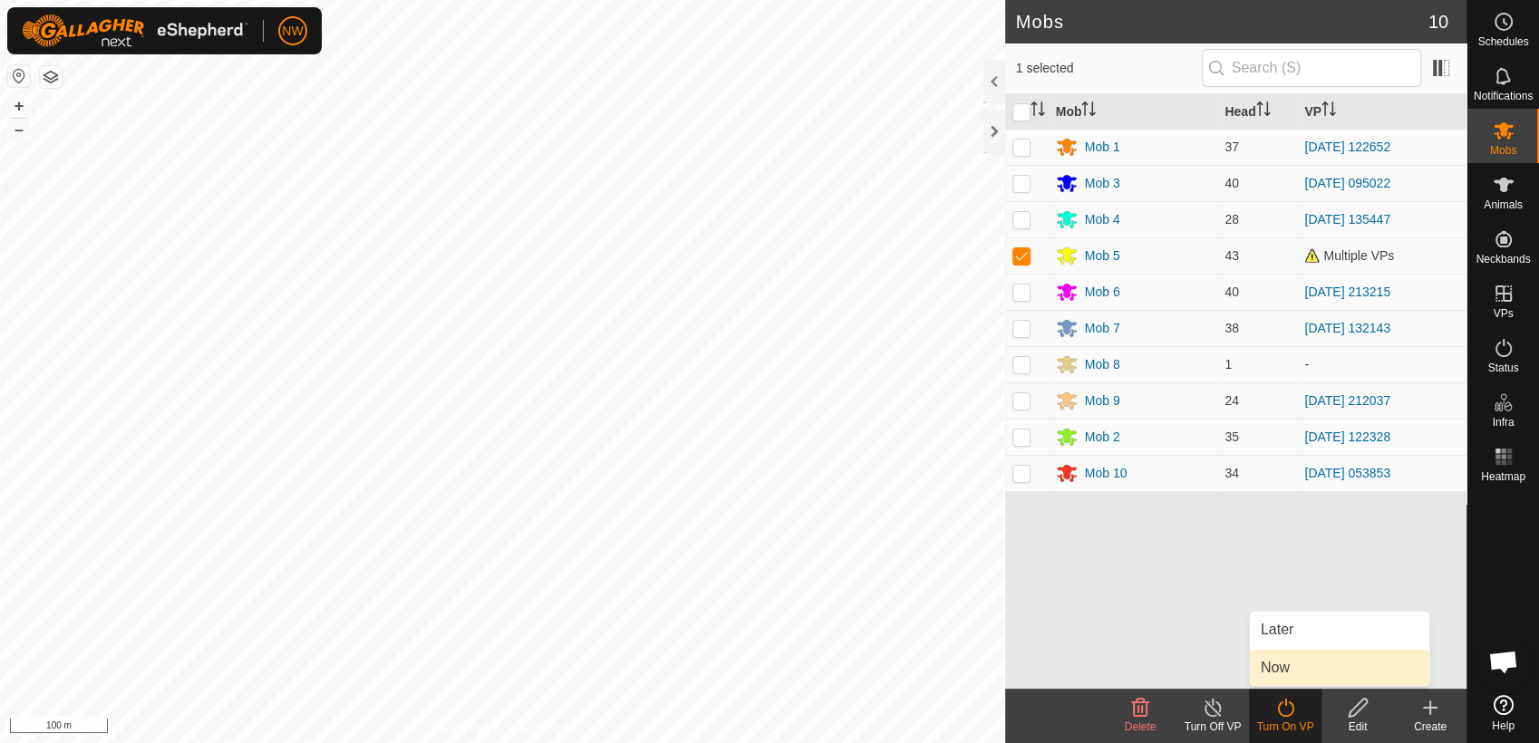
click at [1282, 667] on link "Now" at bounding box center [1339, 668] width 179 height 36
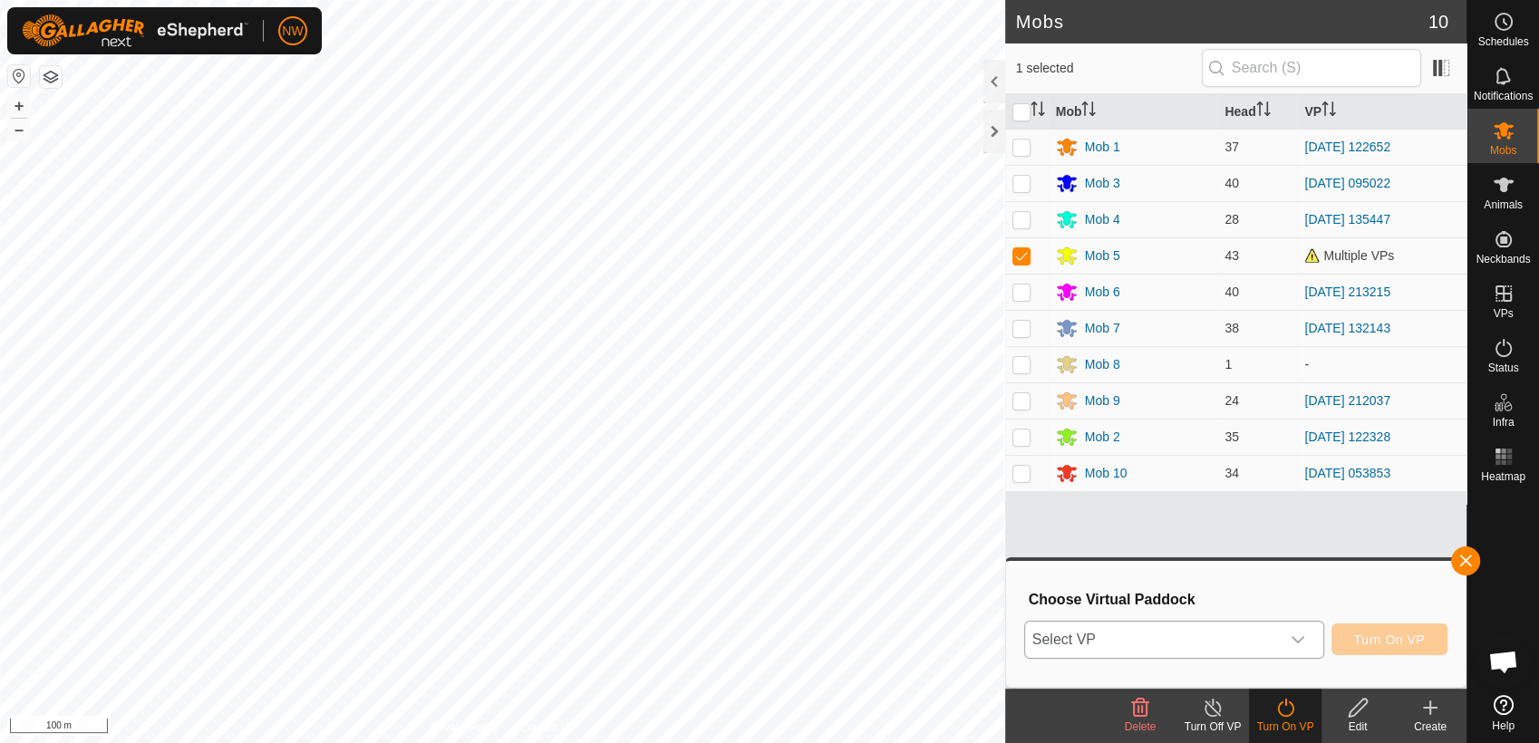
click at [1302, 635] on icon "dropdown trigger" at bounding box center [1297, 639] width 14 height 14
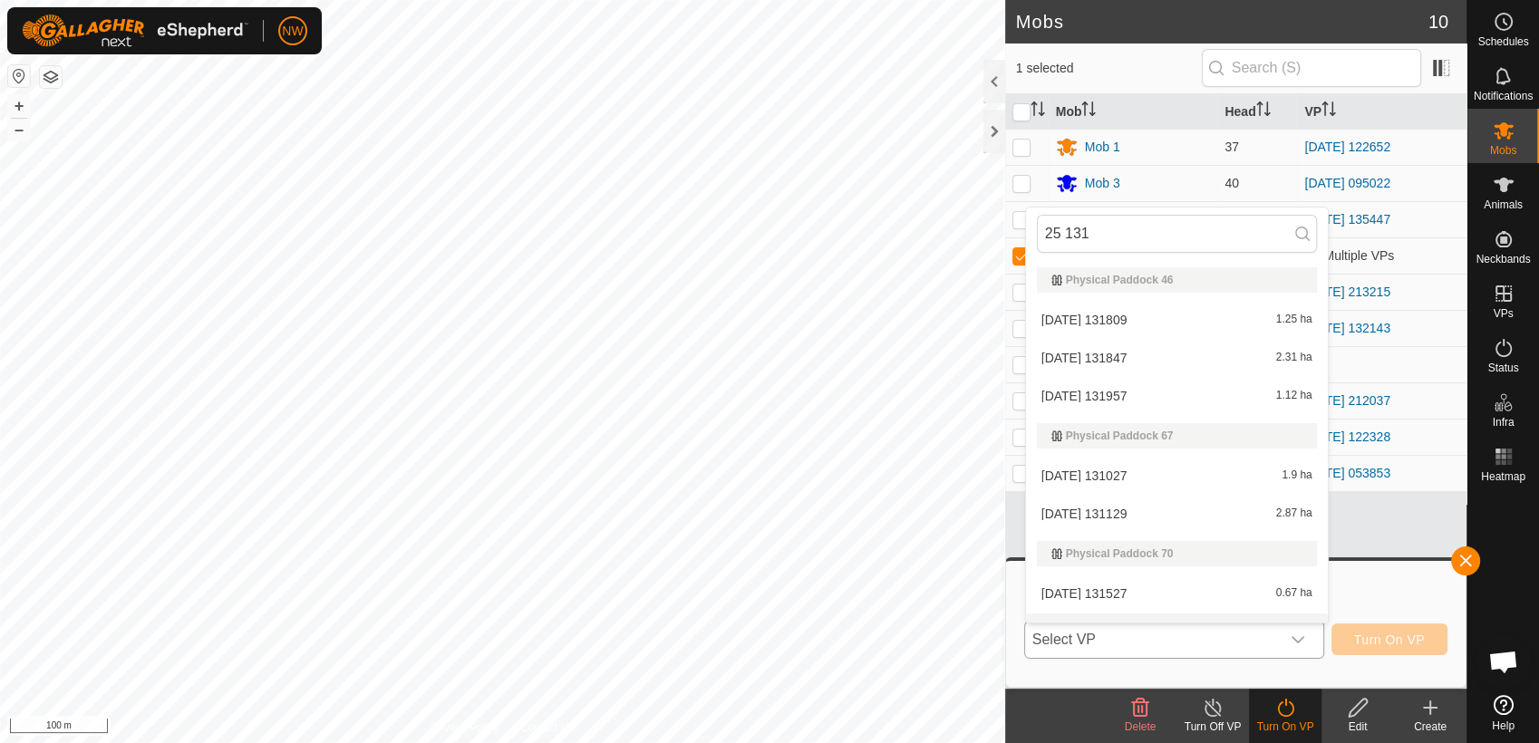
scroll to position [27, 0]
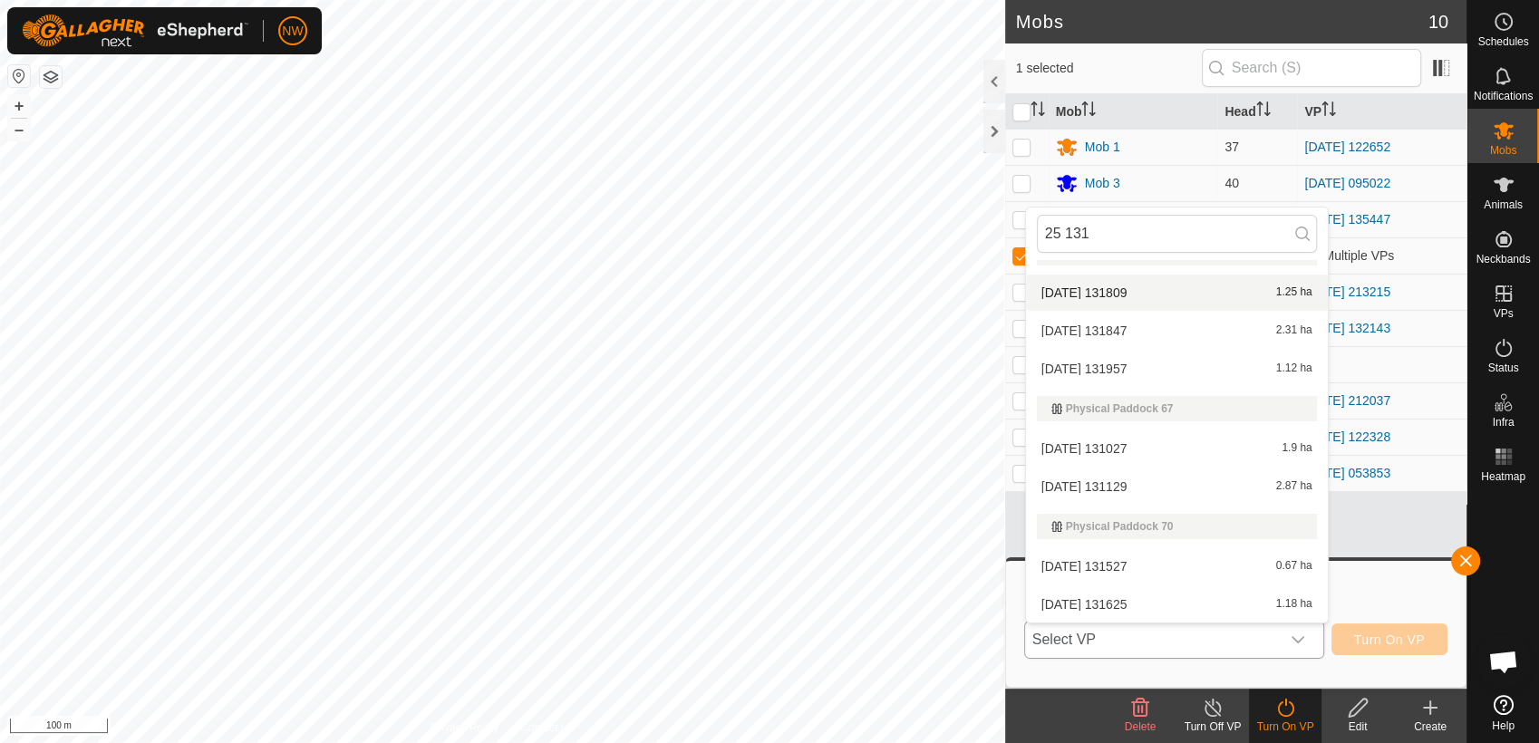
type input "25 131"
click at [1118, 286] on li "[DATE] 131809 1.25 ha" at bounding box center [1177, 293] width 302 height 36
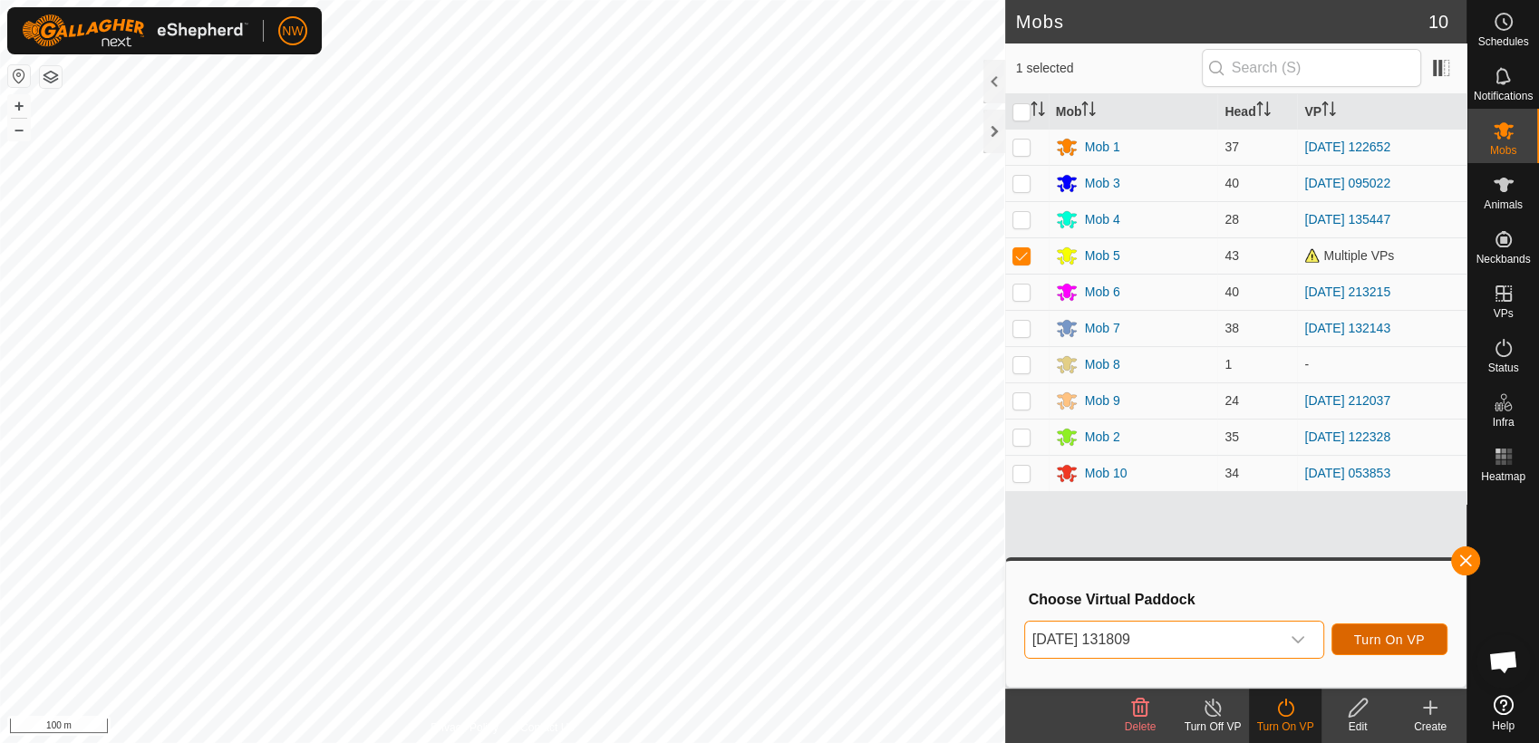
click at [1379, 634] on span "Turn On VP" at bounding box center [1389, 639] width 71 height 14
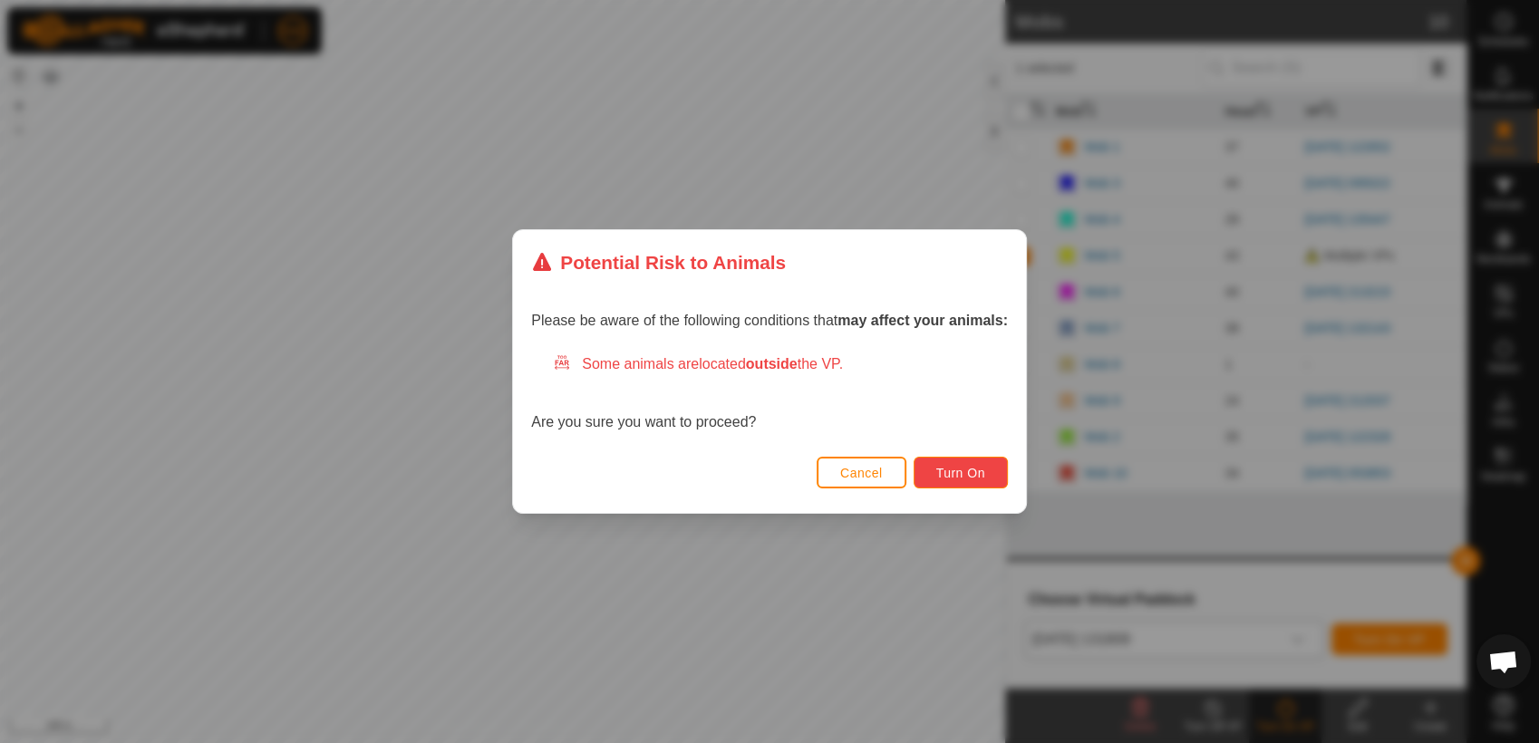
click at [960, 468] on span "Turn On" at bounding box center [960, 473] width 49 height 14
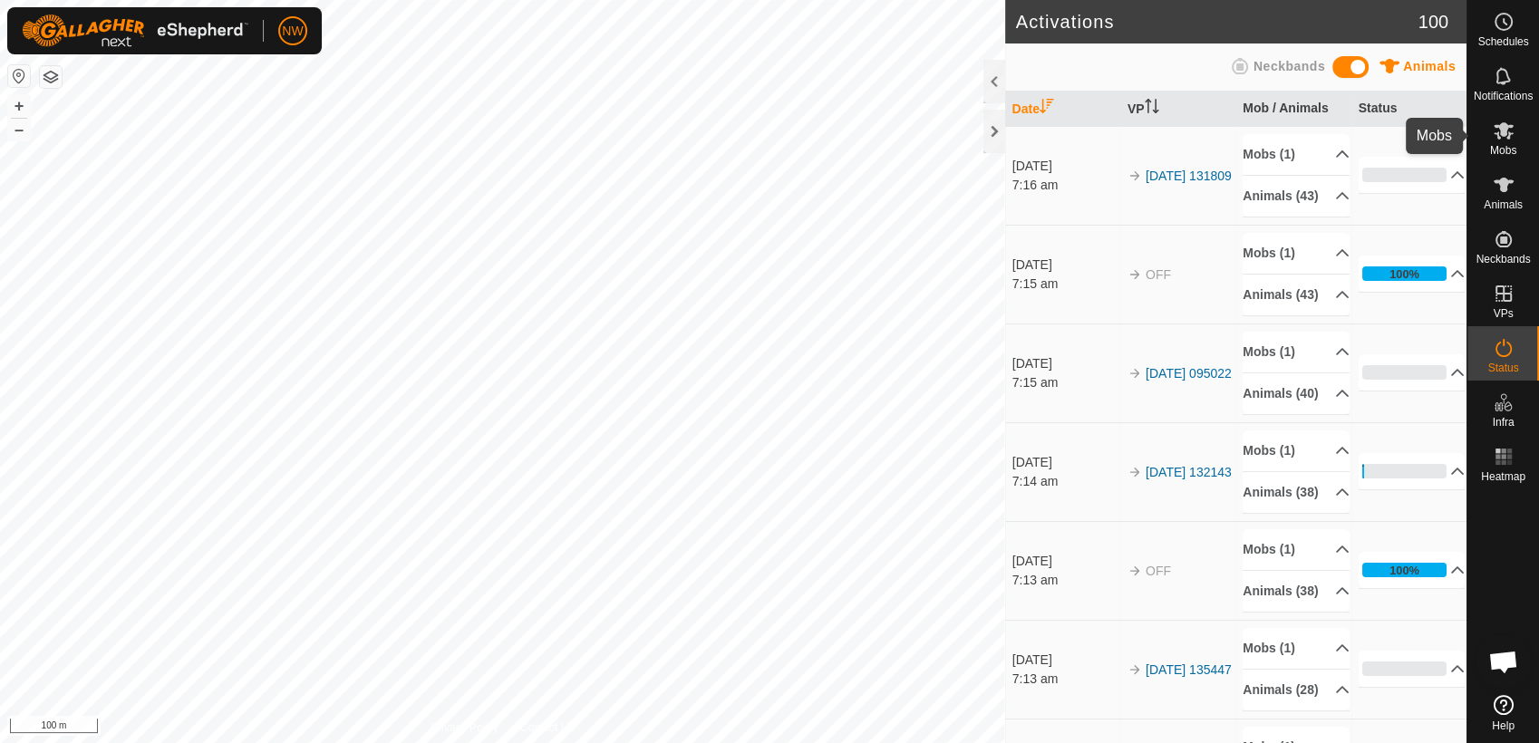
click at [1508, 136] on icon at bounding box center [1503, 130] width 20 height 17
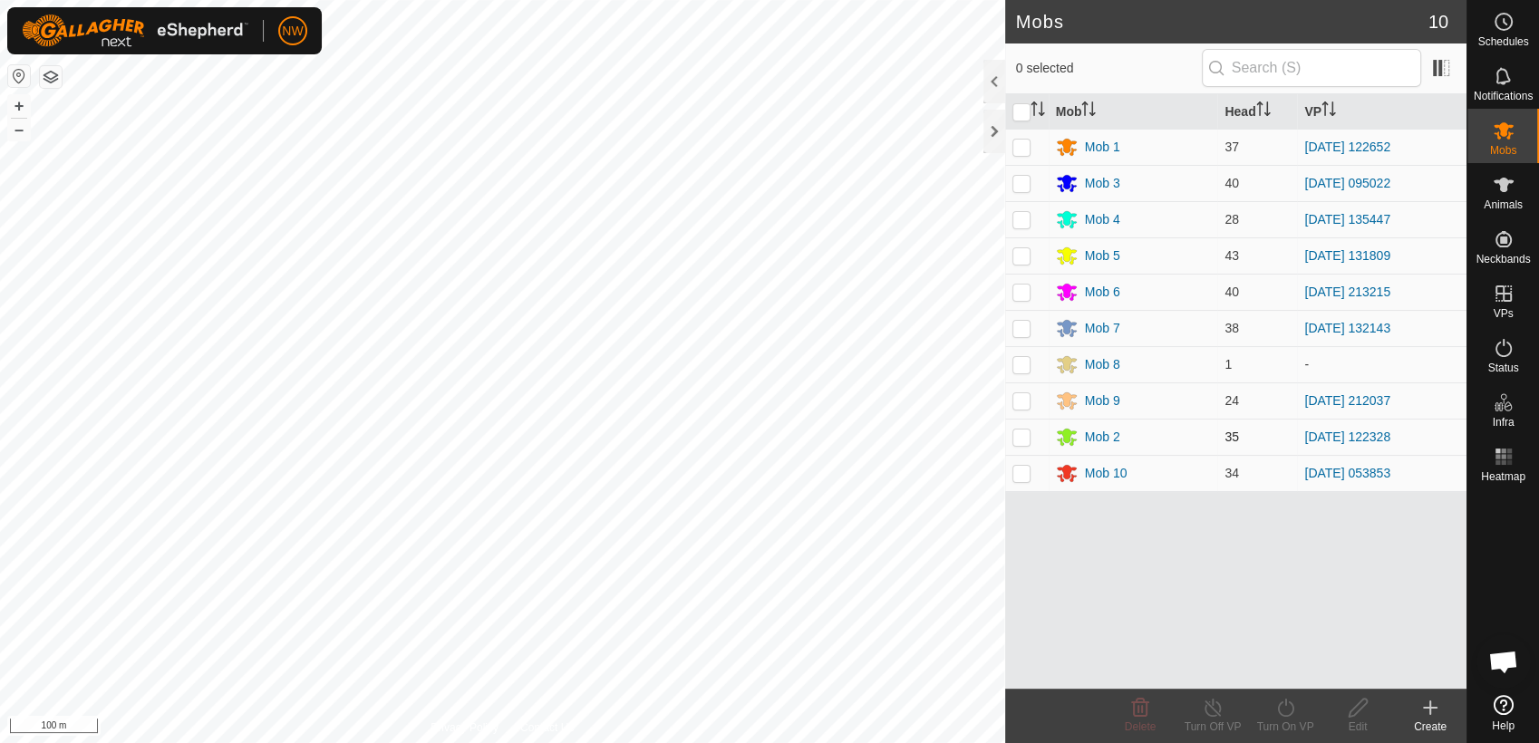
click at [1027, 431] on p-checkbox at bounding box center [1021, 437] width 18 height 14
checkbox input "true"
click at [1211, 707] on line at bounding box center [1212, 708] width 14 height 14
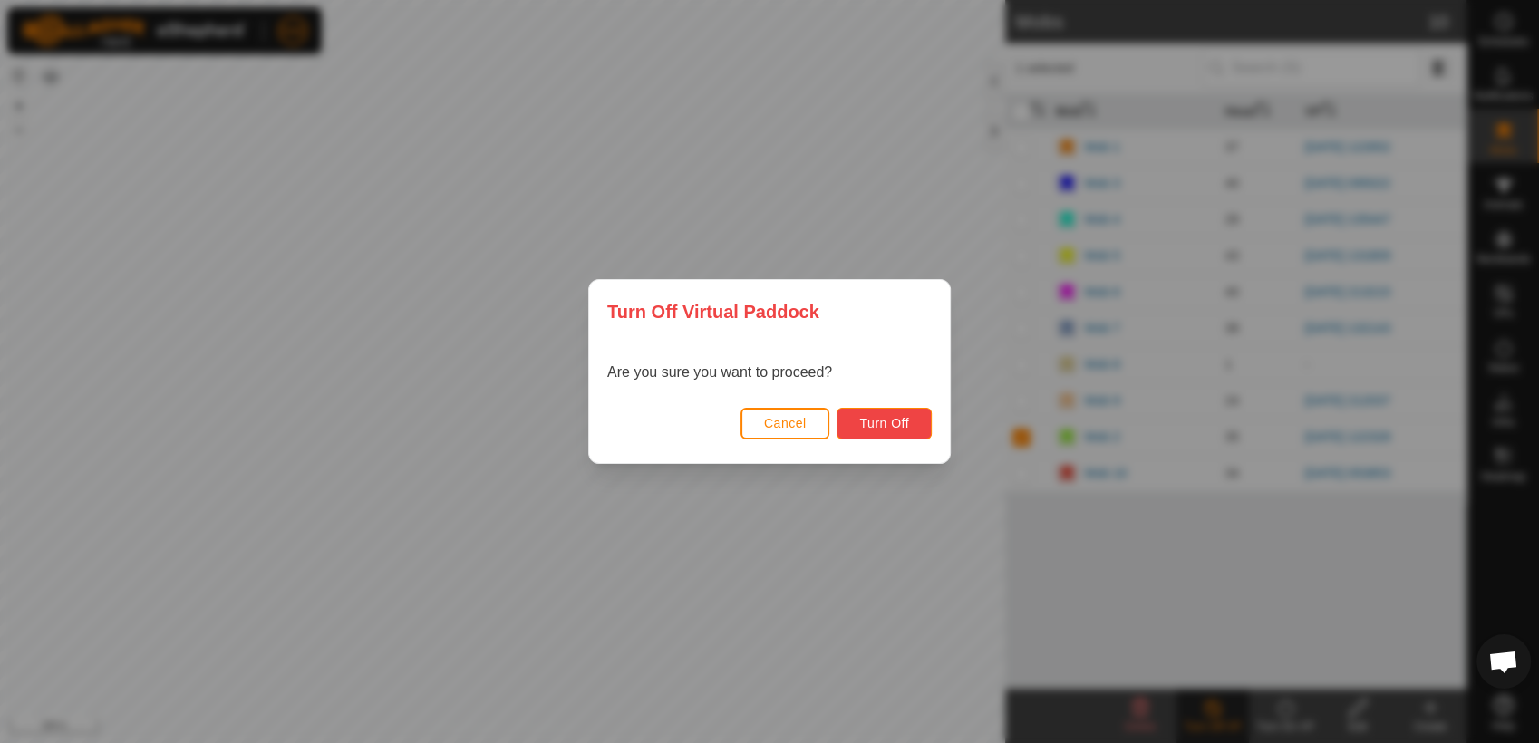
click at [903, 424] on span "Turn Off" at bounding box center [884, 423] width 50 height 14
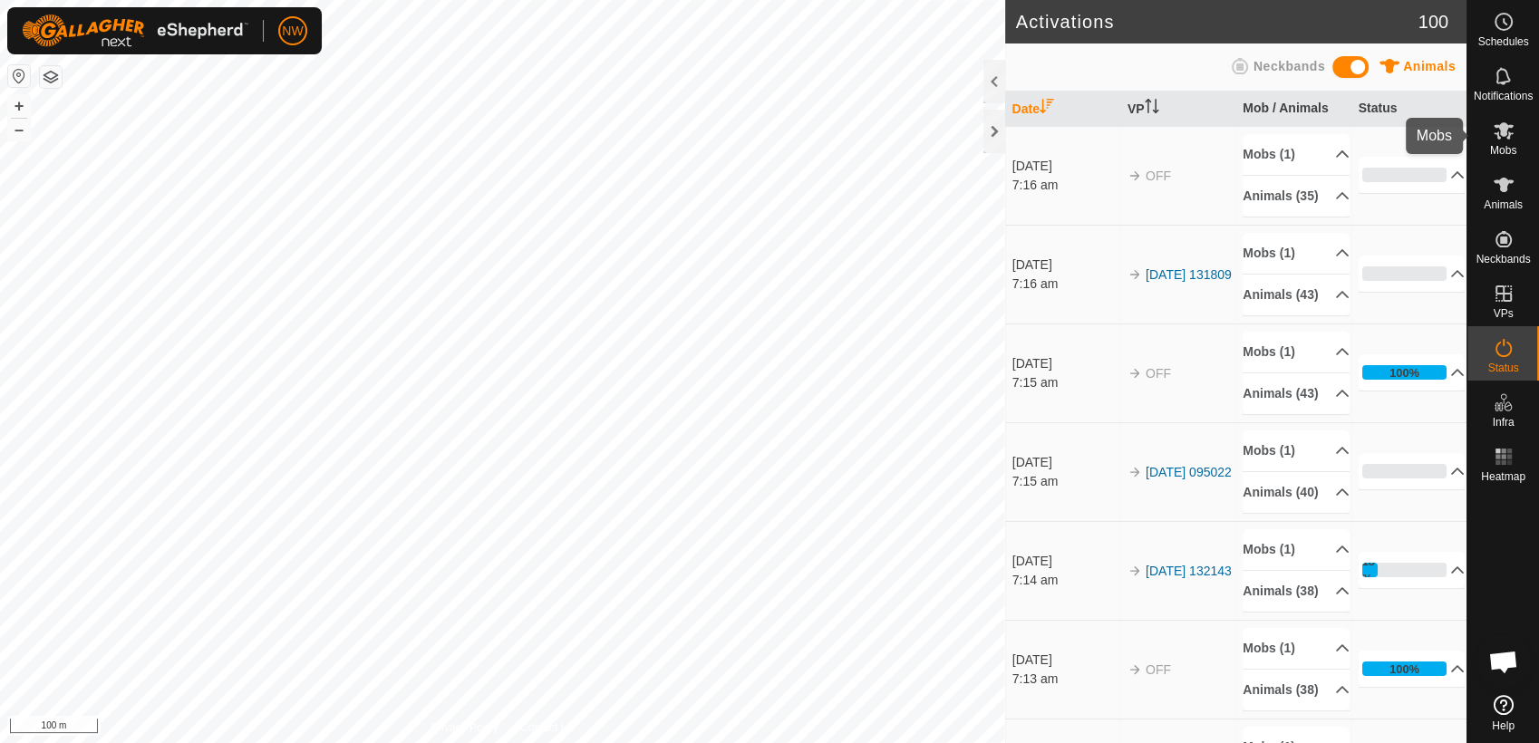
click at [1500, 135] on icon at bounding box center [1503, 131] width 22 height 22
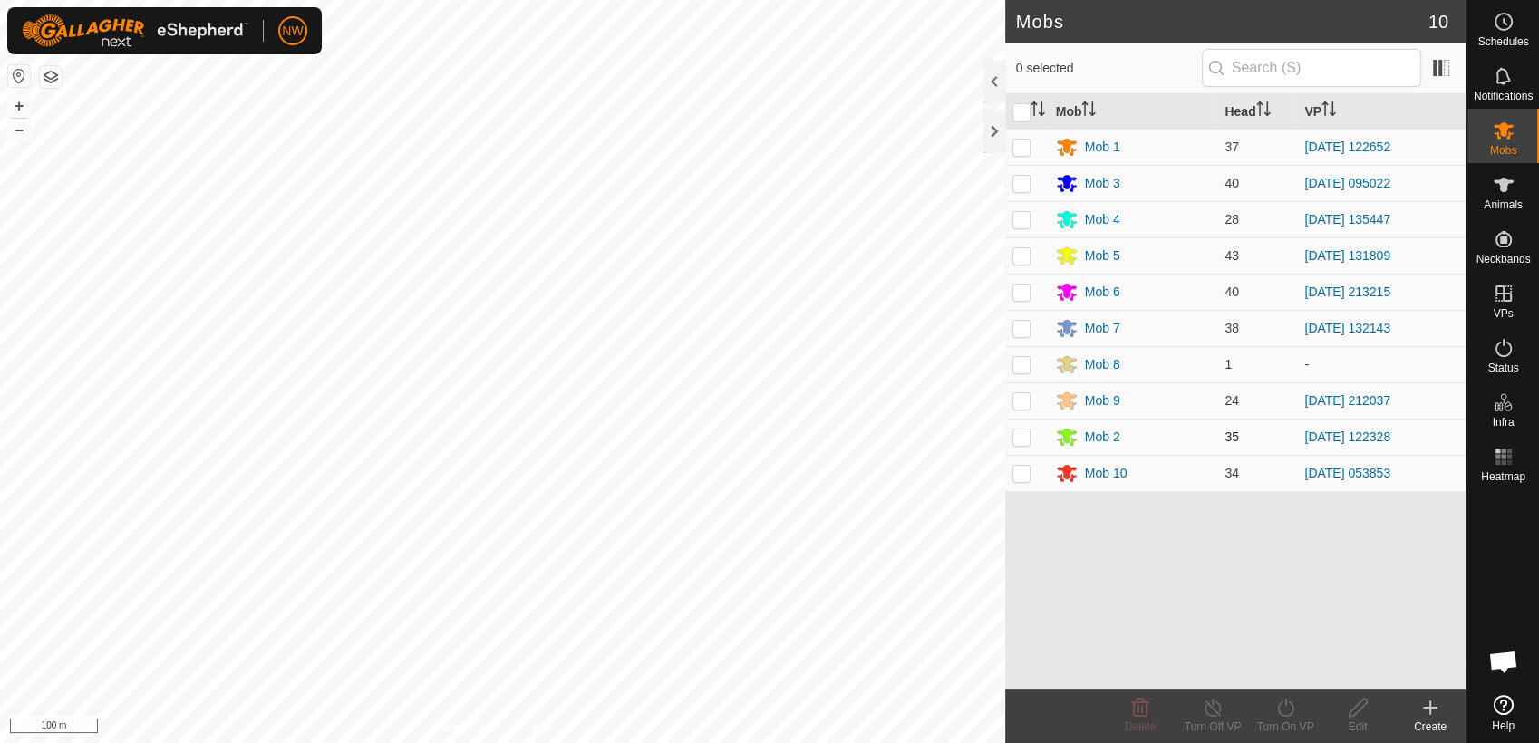
click at [1024, 439] on p-checkbox at bounding box center [1021, 437] width 18 height 14
checkbox input "true"
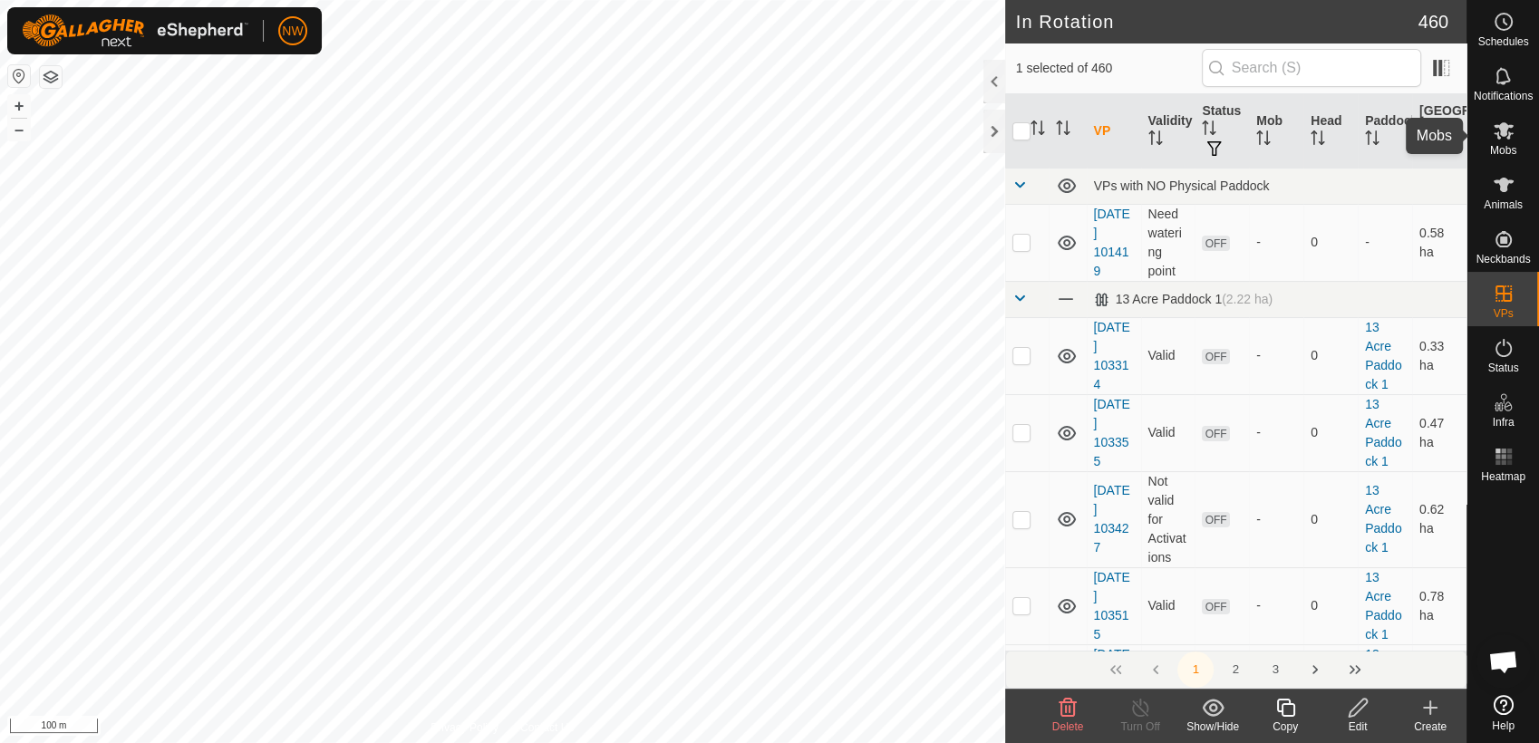
click at [1507, 141] on es-mob-svg-icon at bounding box center [1503, 130] width 33 height 29
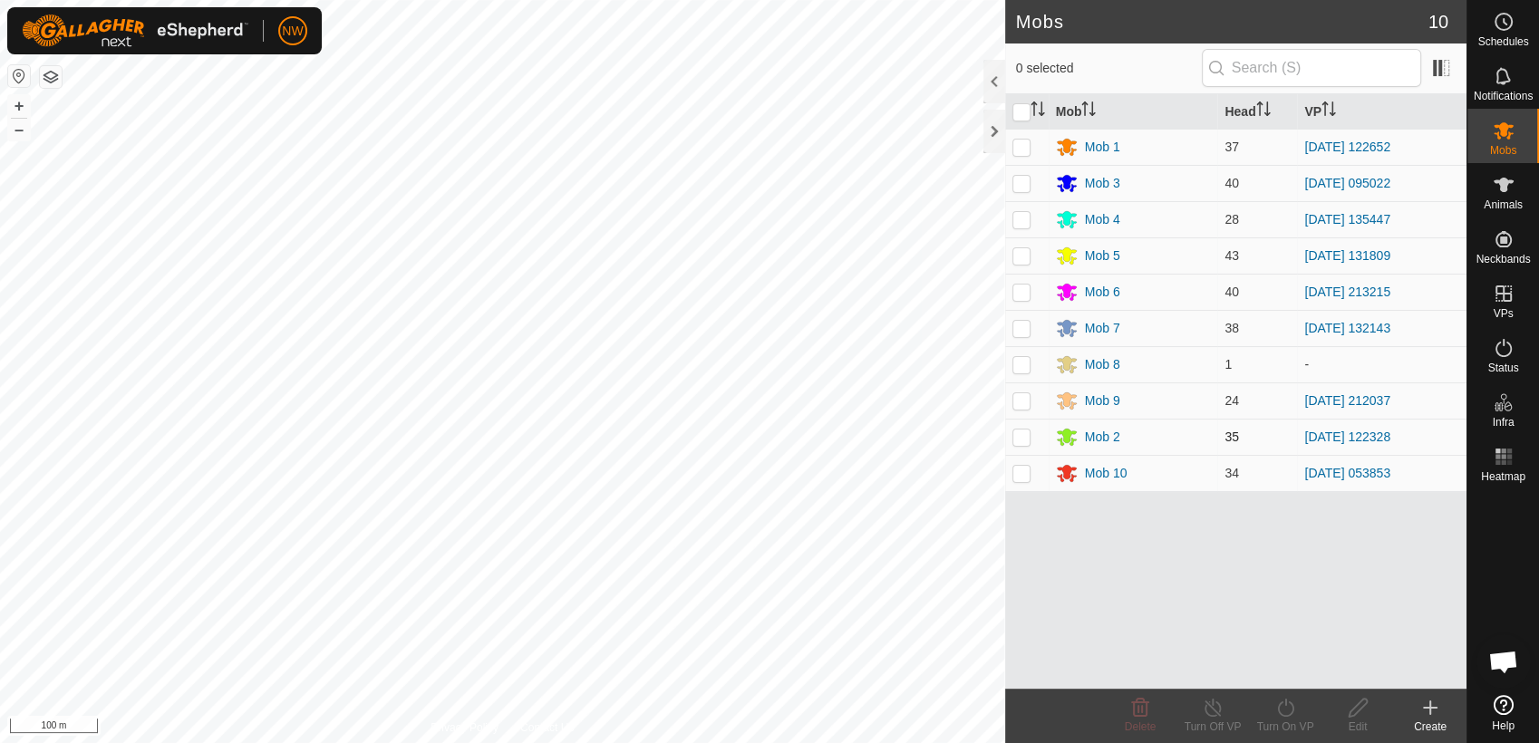
click at [1015, 435] on p-checkbox at bounding box center [1021, 437] width 18 height 14
checkbox input "true"
click at [1282, 709] on icon at bounding box center [1285, 708] width 23 height 22
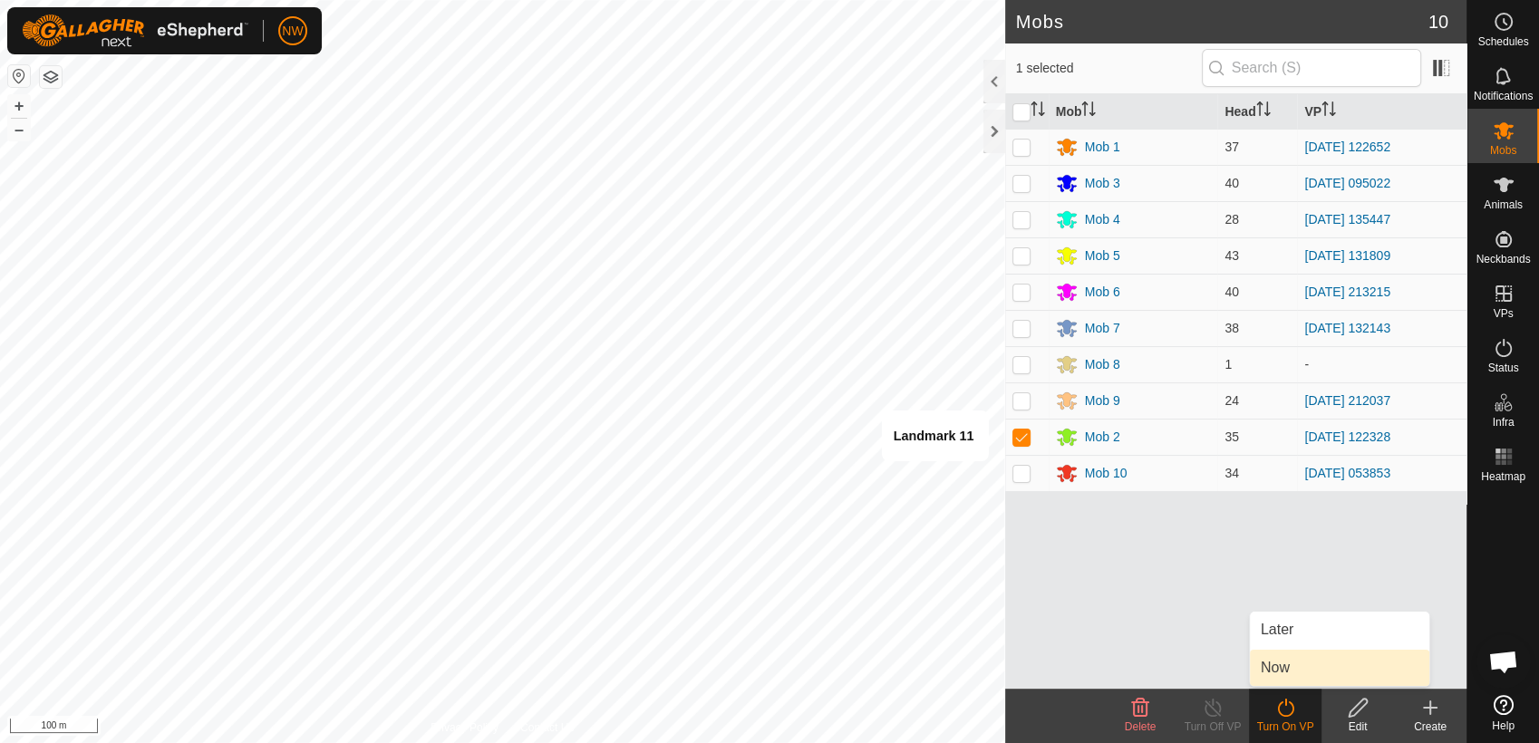
click at [1281, 670] on link "Now" at bounding box center [1339, 668] width 179 height 36
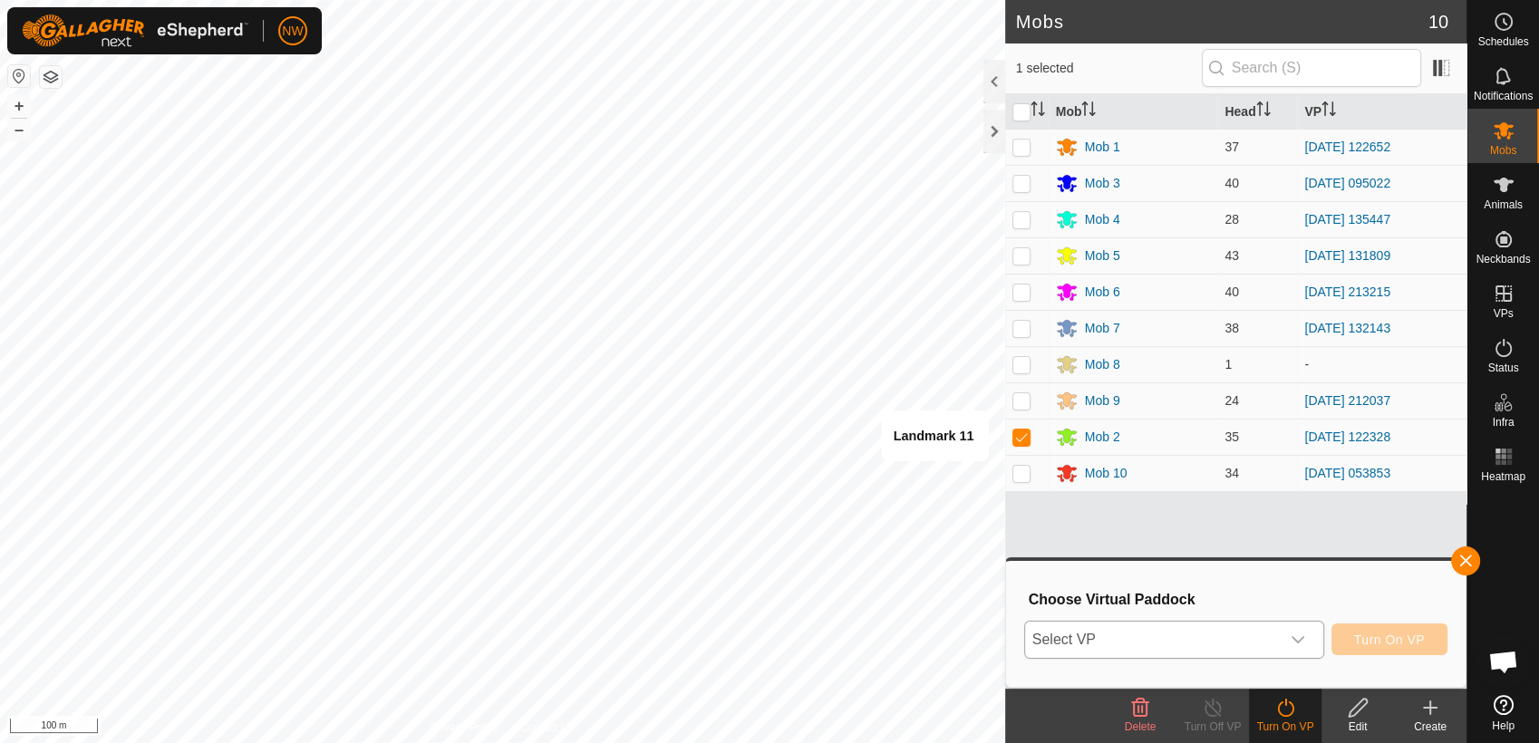
click at [1304, 638] on icon "dropdown trigger" at bounding box center [1297, 639] width 13 height 7
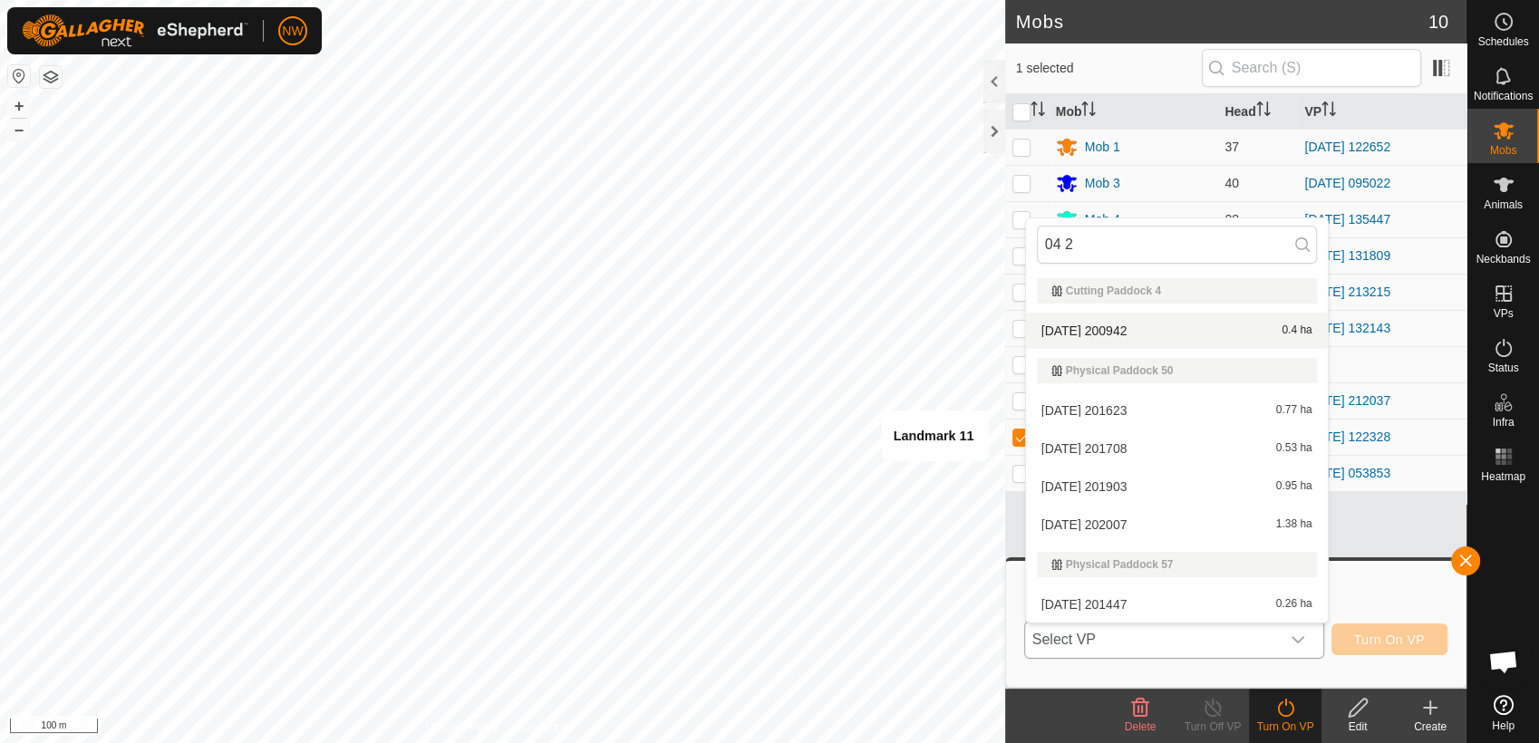
type input "04 2"
click at [1120, 323] on li "[DATE] 200942 0.4 ha" at bounding box center [1177, 331] width 302 height 36
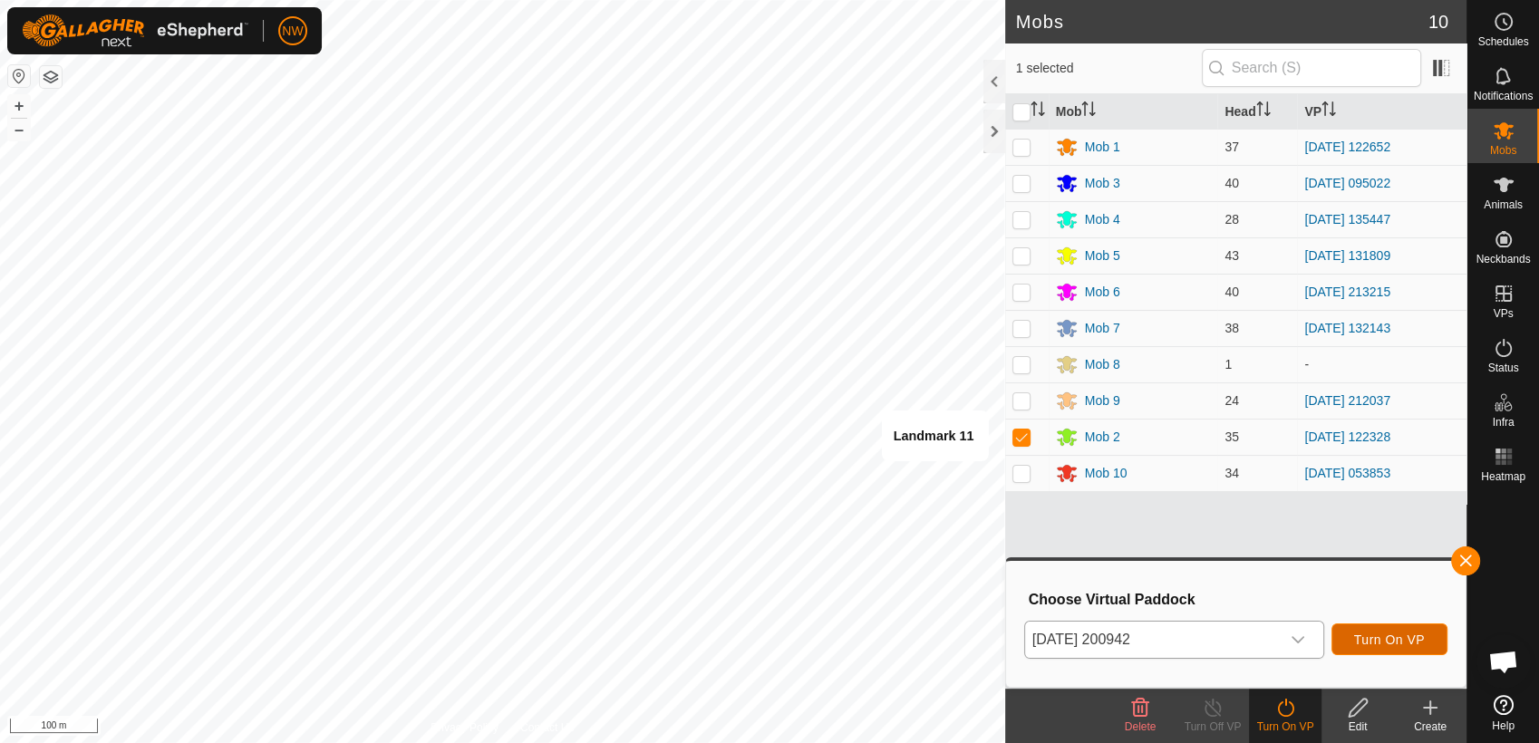
click at [1366, 632] on span "Turn On VP" at bounding box center [1389, 639] width 71 height 14
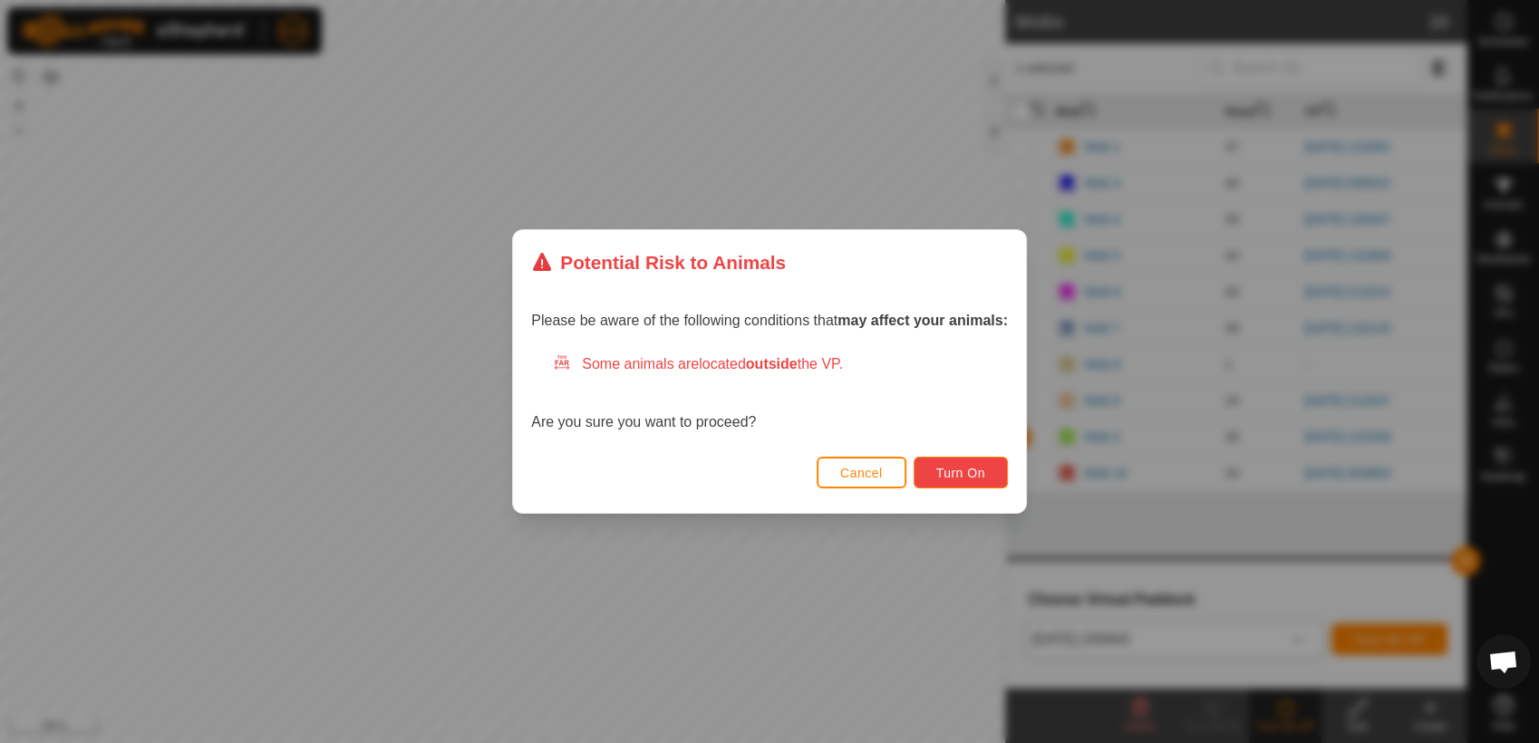
click at [980, 467] on span "Turn On" at bounding box center [960, 473] width 49 height 14
